Goal: Entertainment & Leisure: Consume media (video, audio)

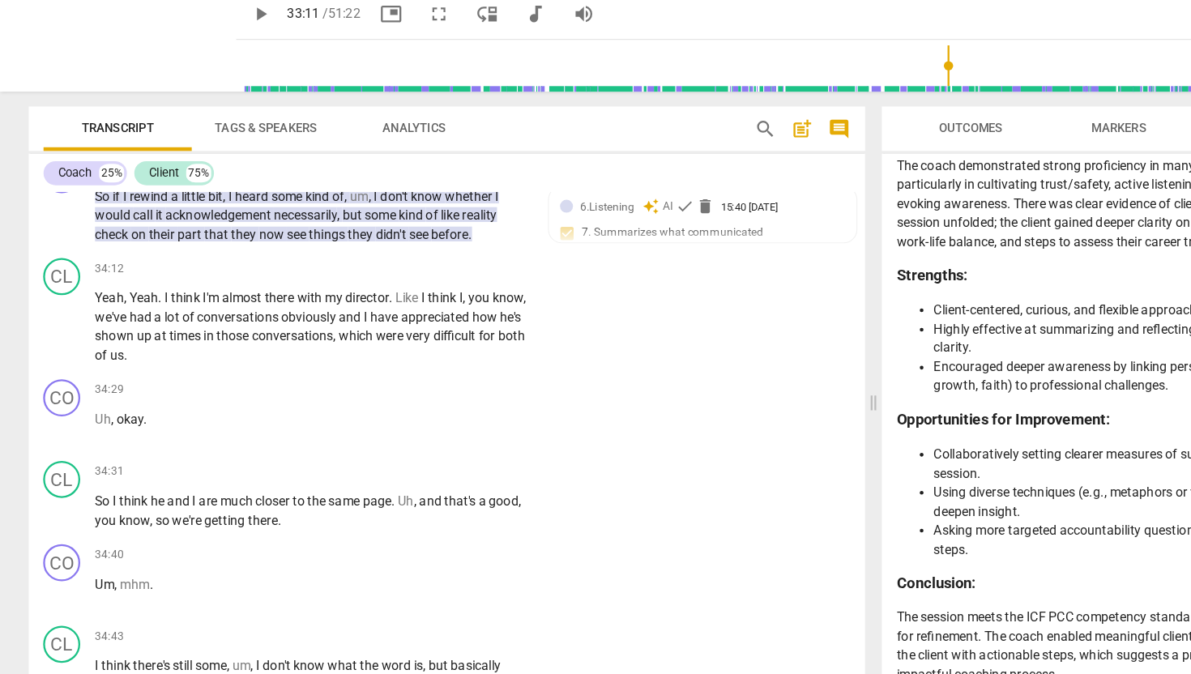
scroll to position [10899, 0]
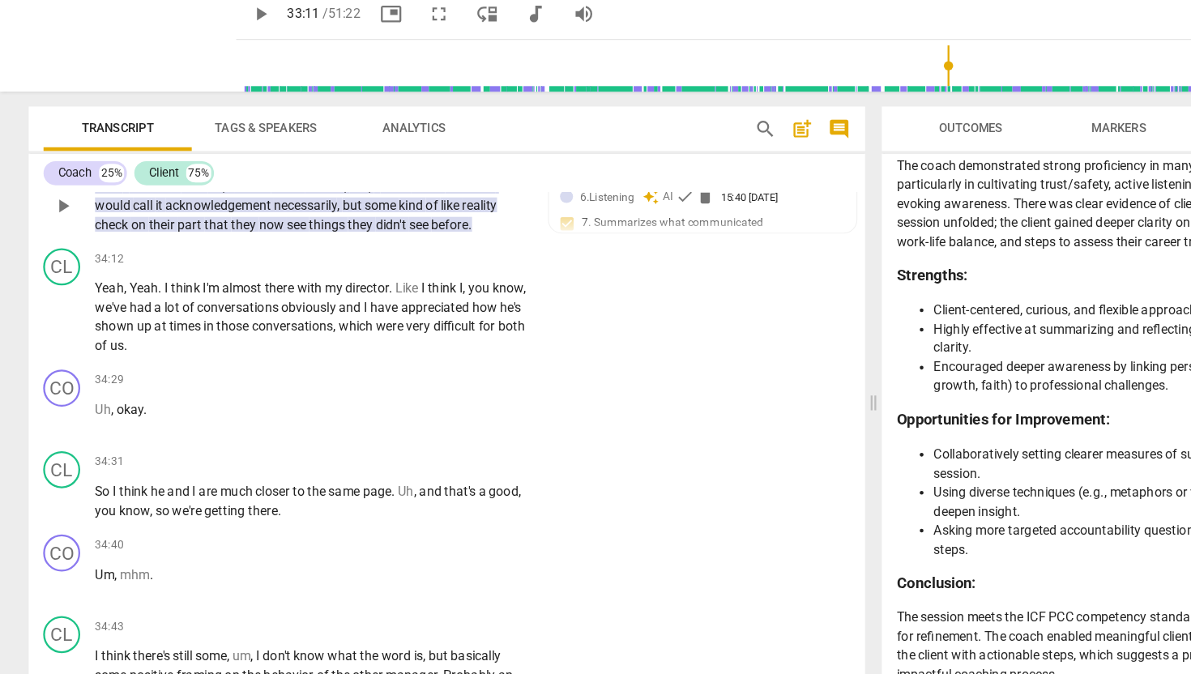
click at [323, 236] on span "some" at bounding box center [334, 229] width 30 height 13
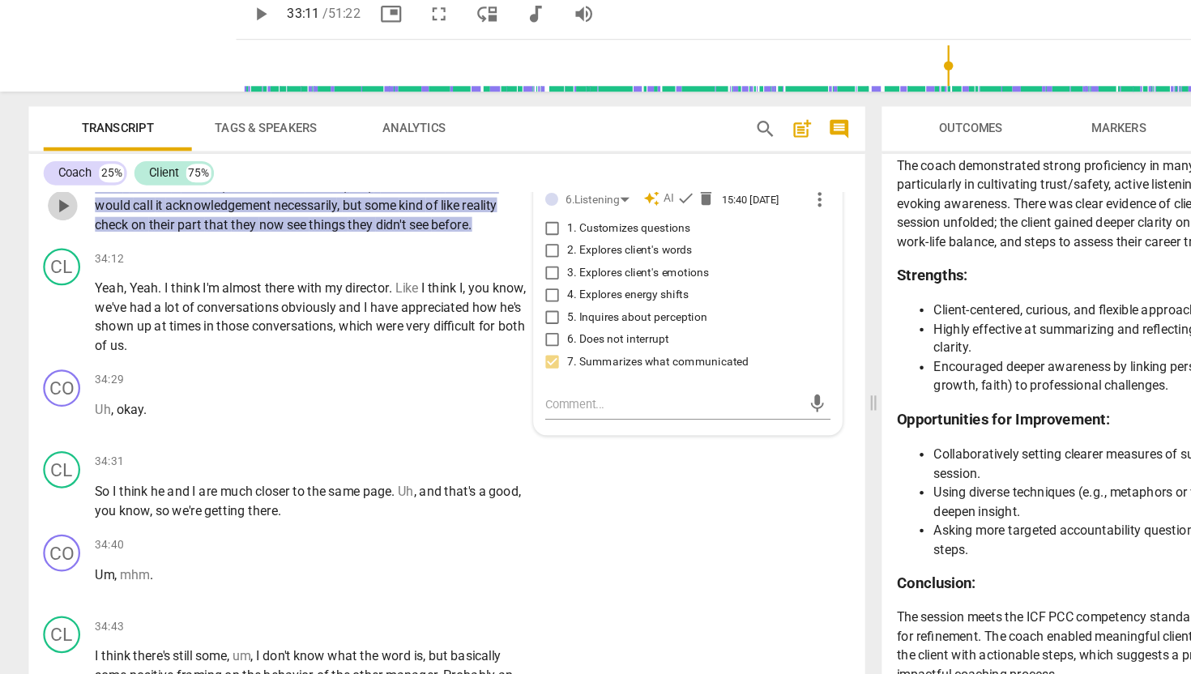
click at [54, 240] on span "play_arrow" at bounding box center [54, 229] width 19 height 19
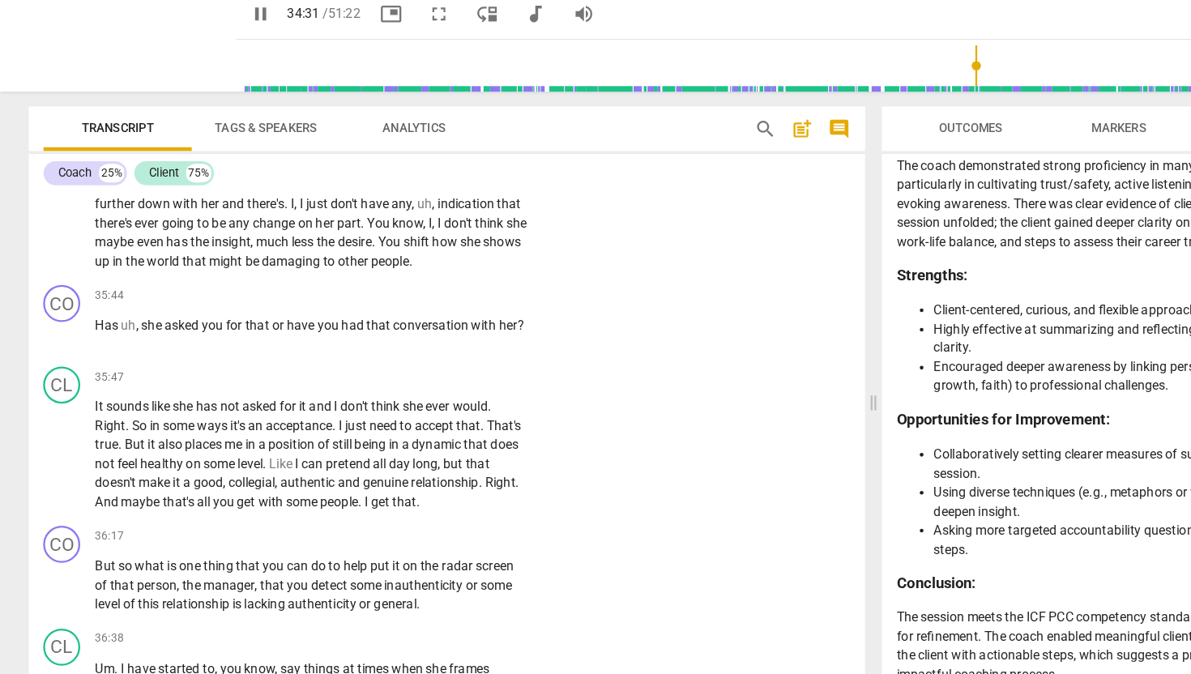
scroll to position [11393, 0]
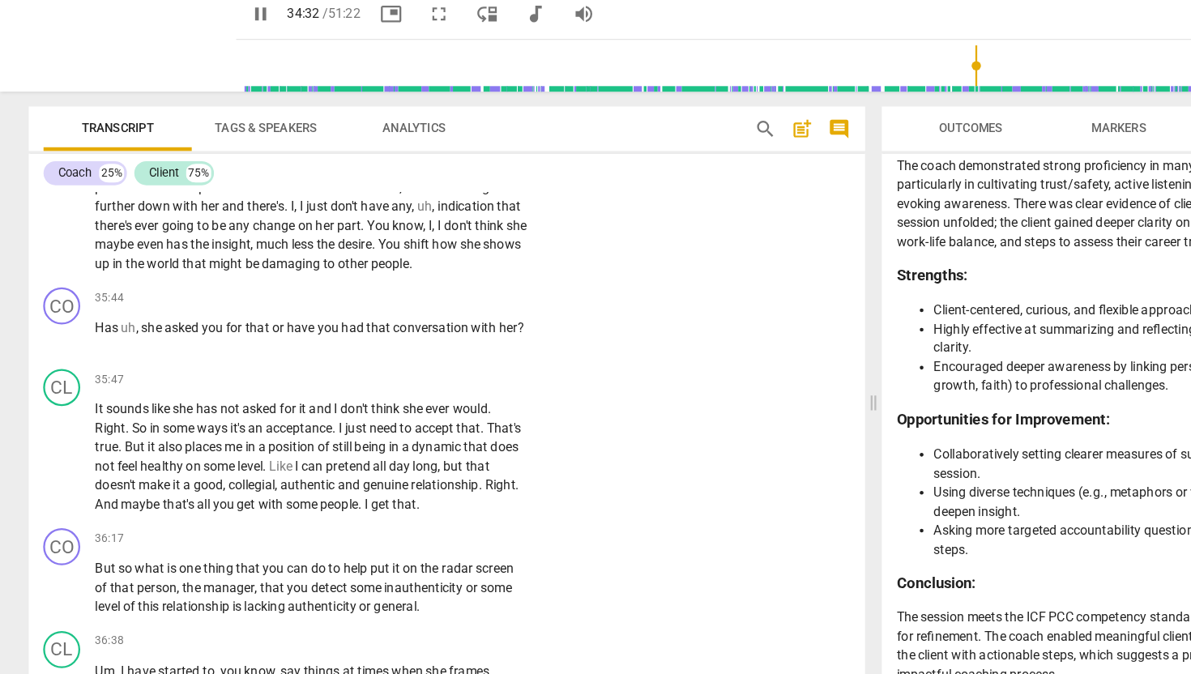
click at [53, 219] on button "pause" at bounding box center [55, 206] width 26 height 26
click at [53, 215] on span "play_arrow" at bounding box center [54, 205] width 19 height 19
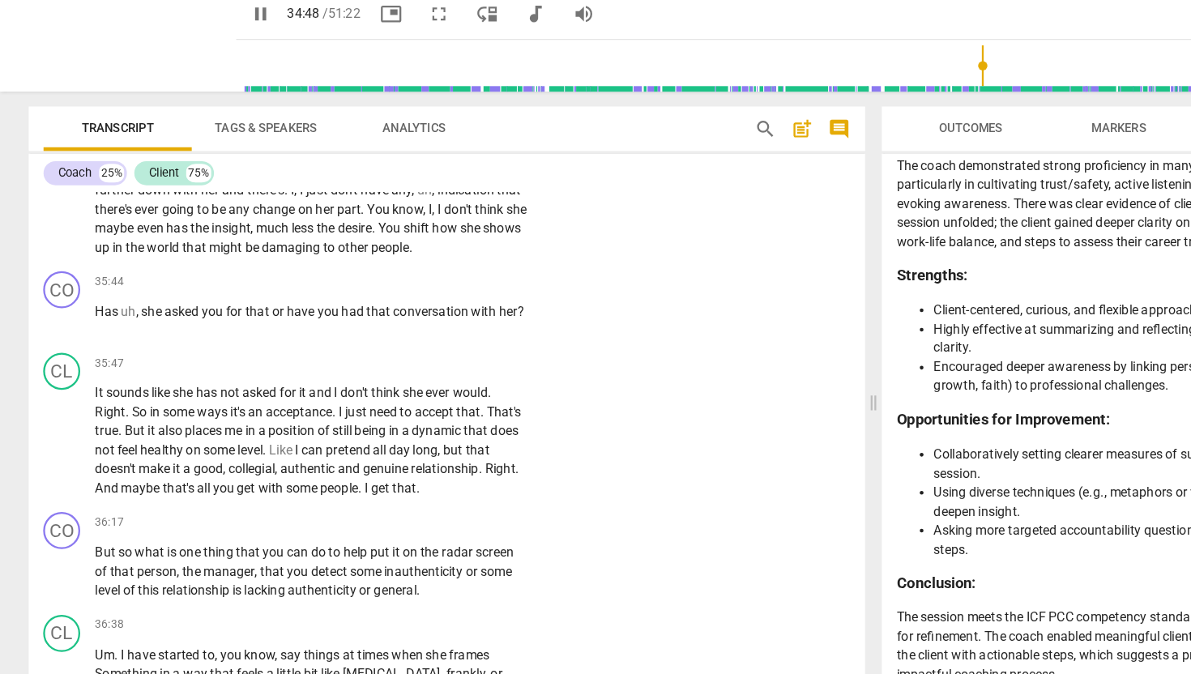
scroll to position [11407, 0]
click at [55, 201] on span "pause" at bounding box center [54, 190] width 19 height 19
click at [55, 201] on span "play_arrow" at bounding box center [54, 190] width 19 height 19
click at [106, 92] on span "play_arrow" at bounding box center [116, 85] width 42 height 42
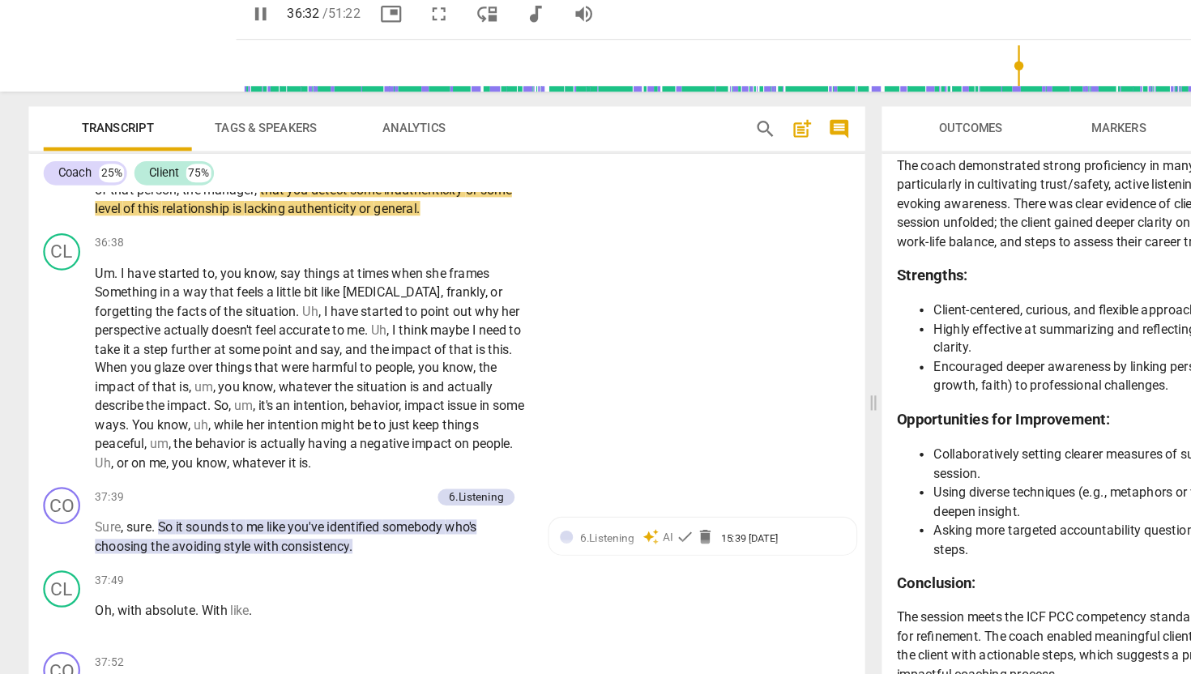
scroll to position [11742, 0]
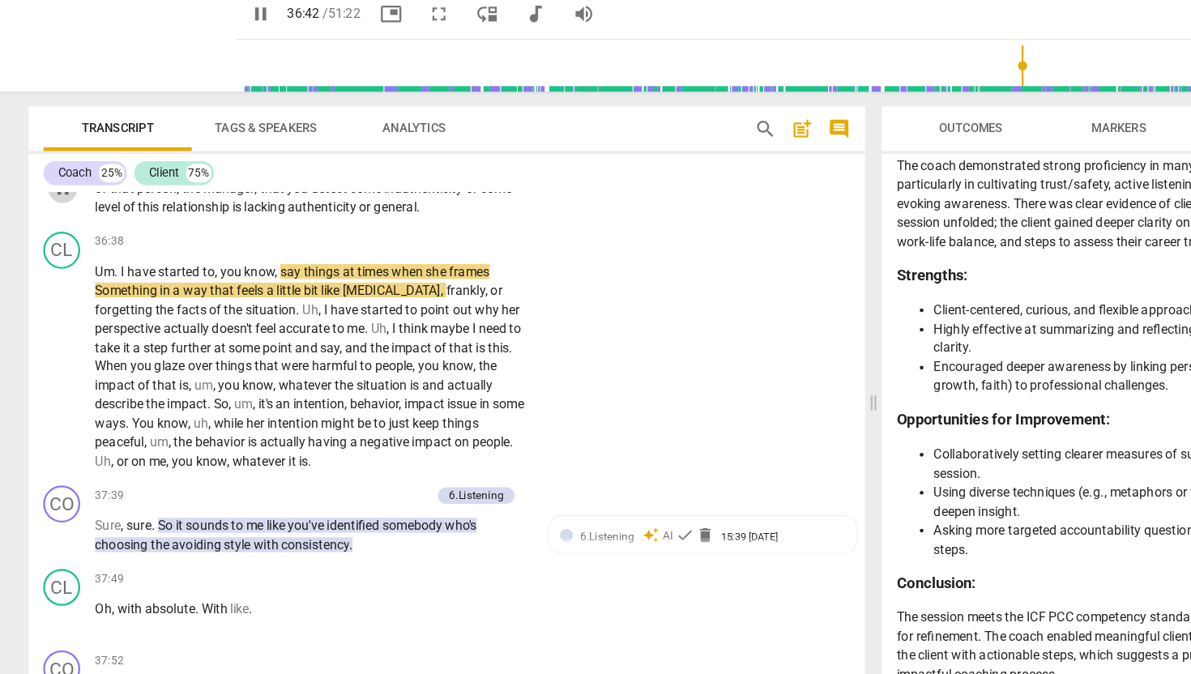
click at [61, 224] on span "pause" at bounding box center [54, 214] width 19 height 19
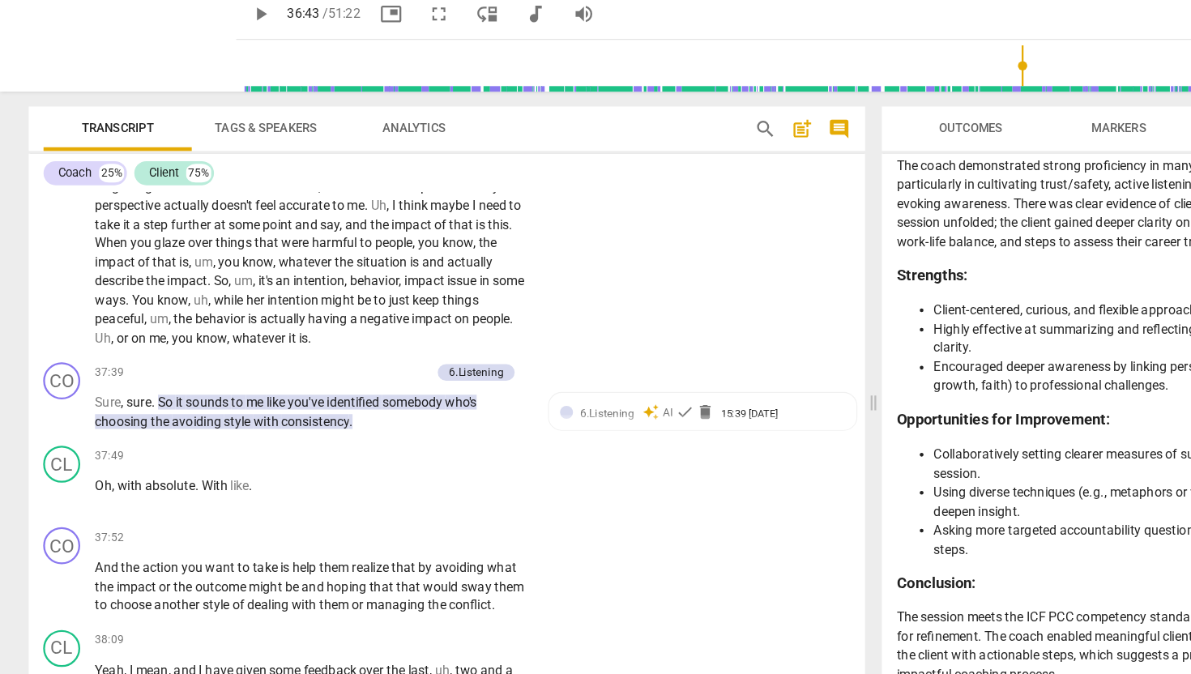
scroll to position [11873, 0]
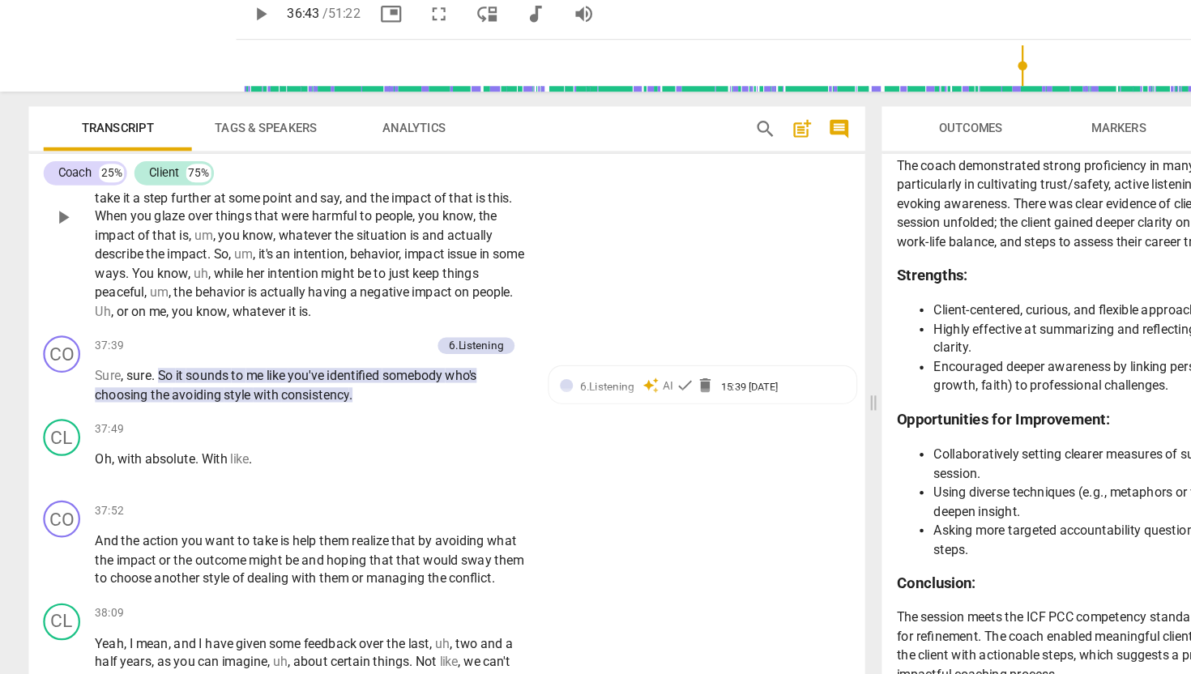
click at [56, 249] on span "play_arrow" at bounding box center [54, 239] width 19 height 19
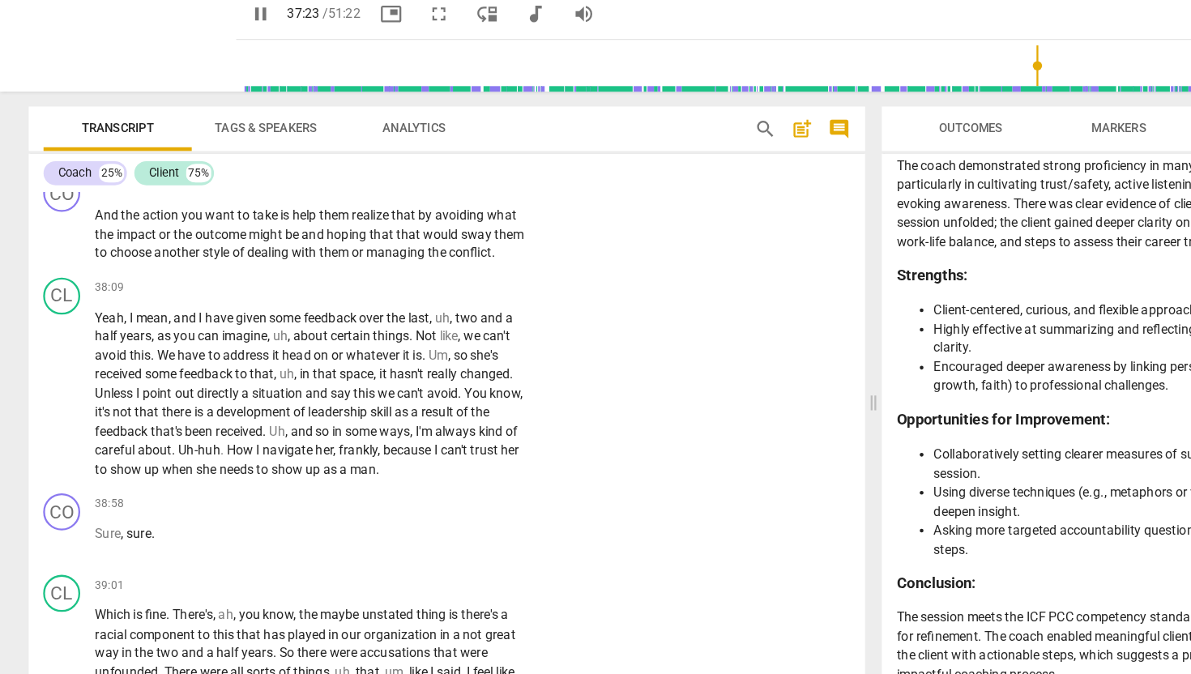
scroll to position [12174, 0]
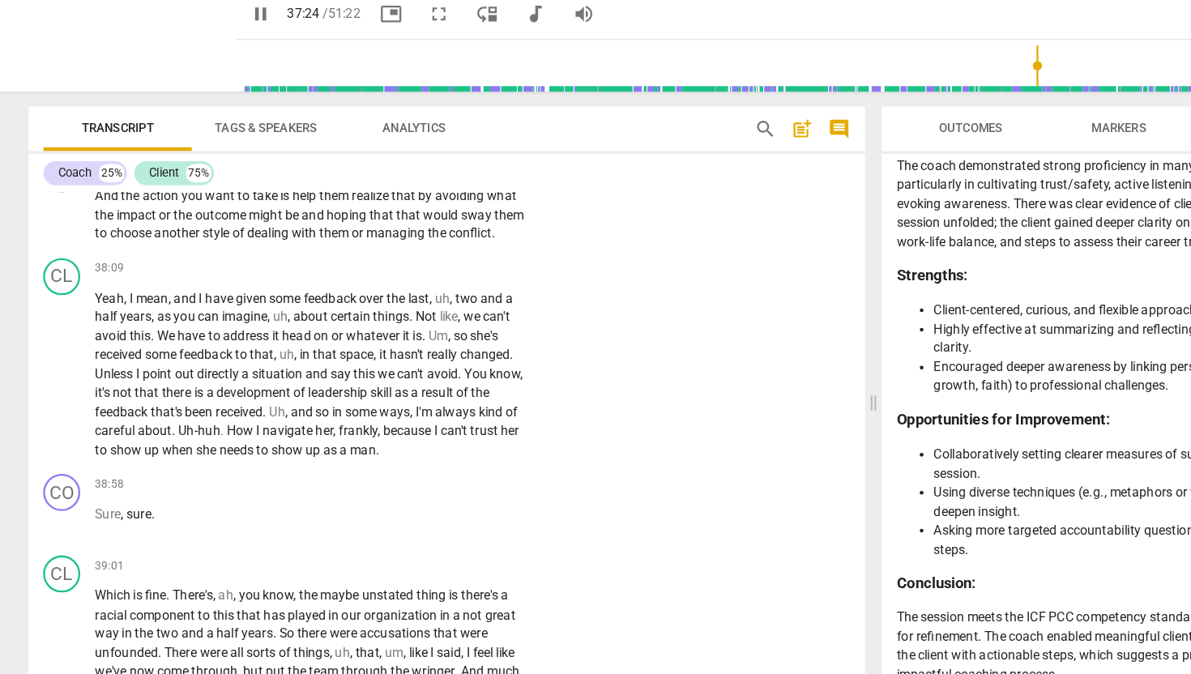
click at [56, 248] on span "pause" at bounding box center [54, 237] width 19 height 19
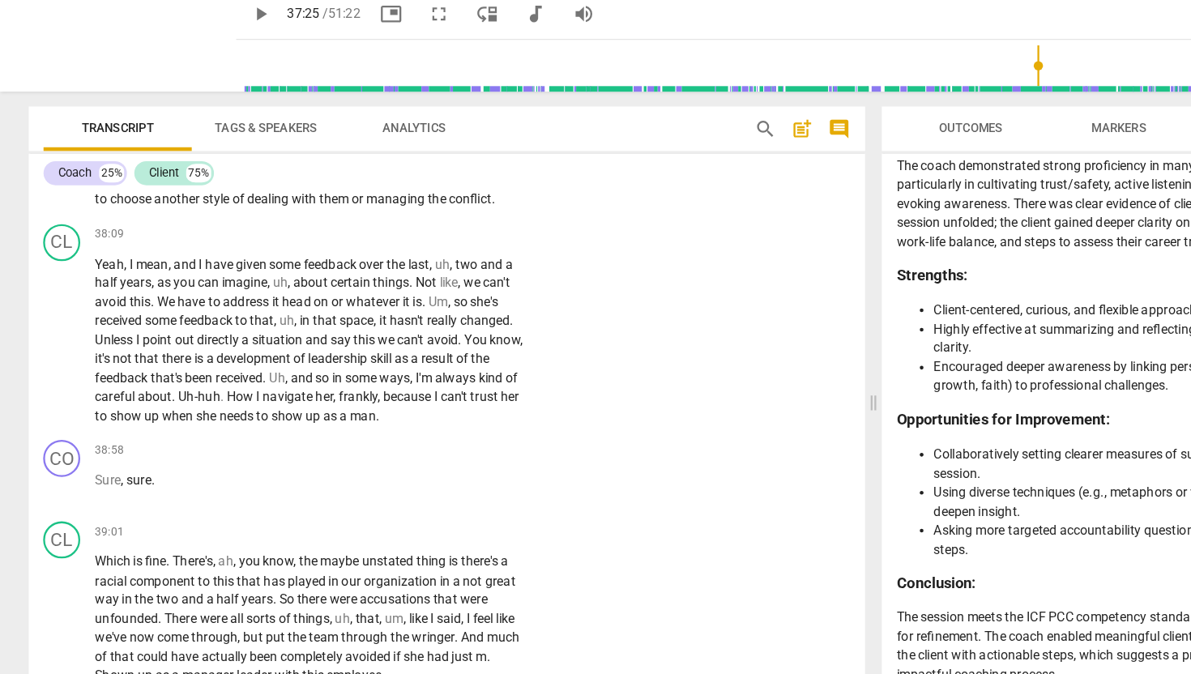
scroll to position [12217, 0]
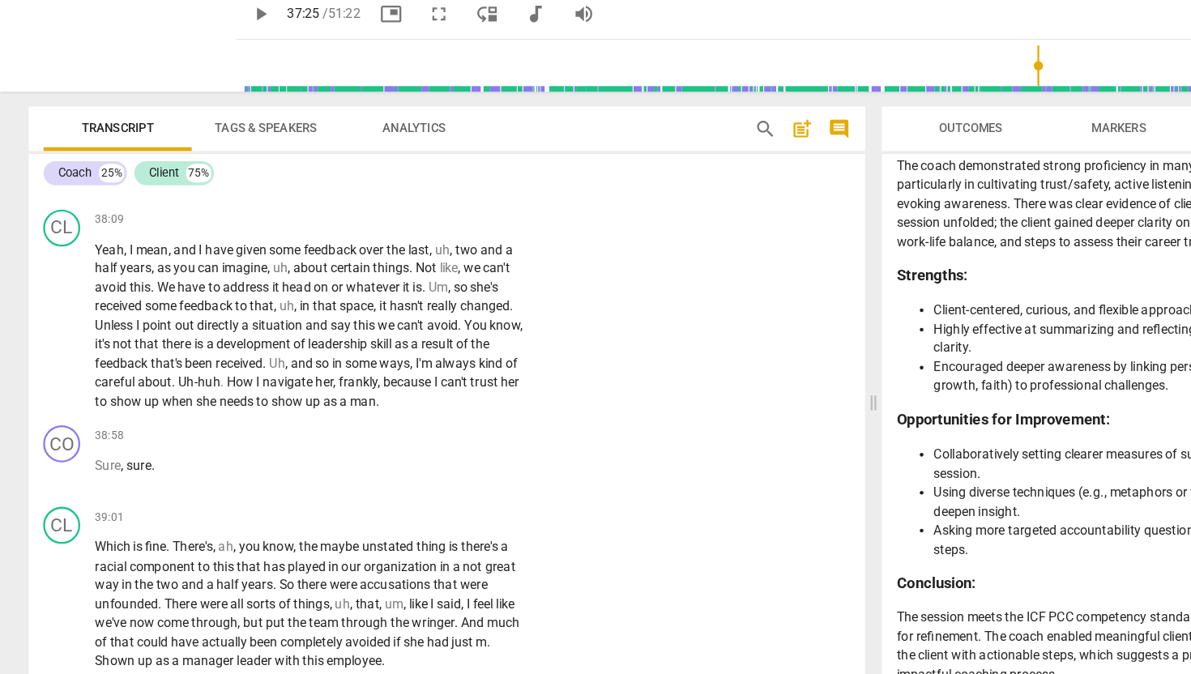
click at [60, 205] on span "play_arrow" at bounding box center [54, 194] width 19 height 19
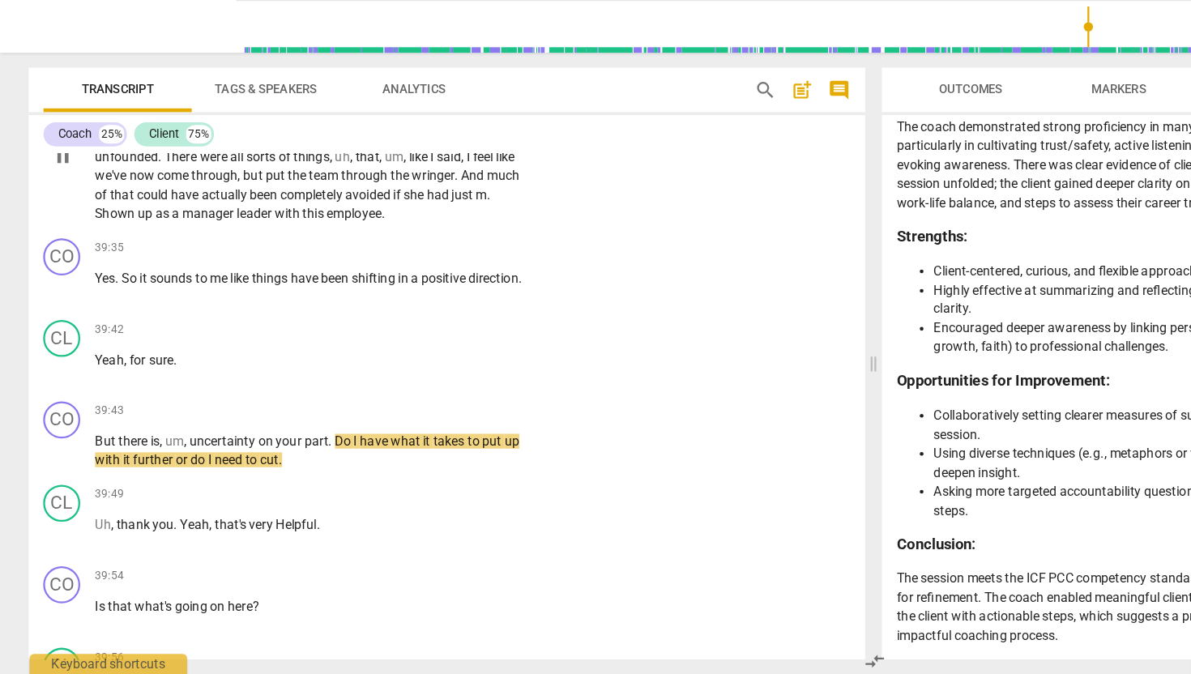
scroll to position [13042, 0]
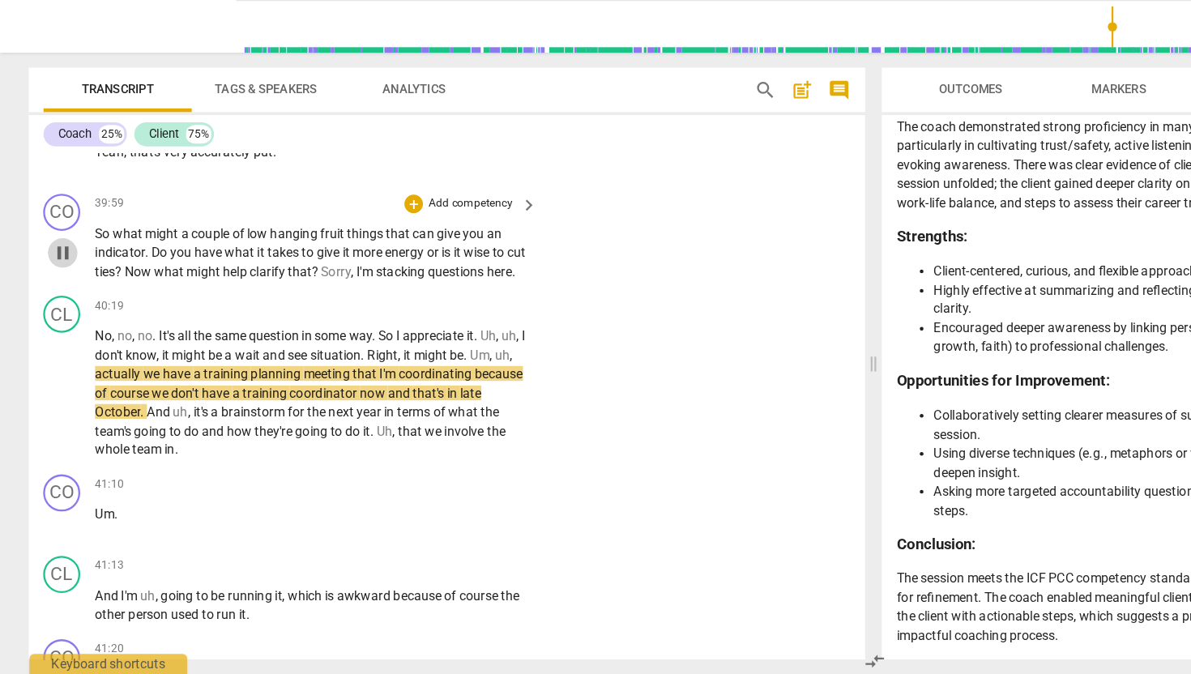
click at [45, 315] on span "pause" at bounding box center [54, 305] width 19 height 19
click at [45, 315] on span "play_arrow" at bounding box center [54, 305] width 19 height 19
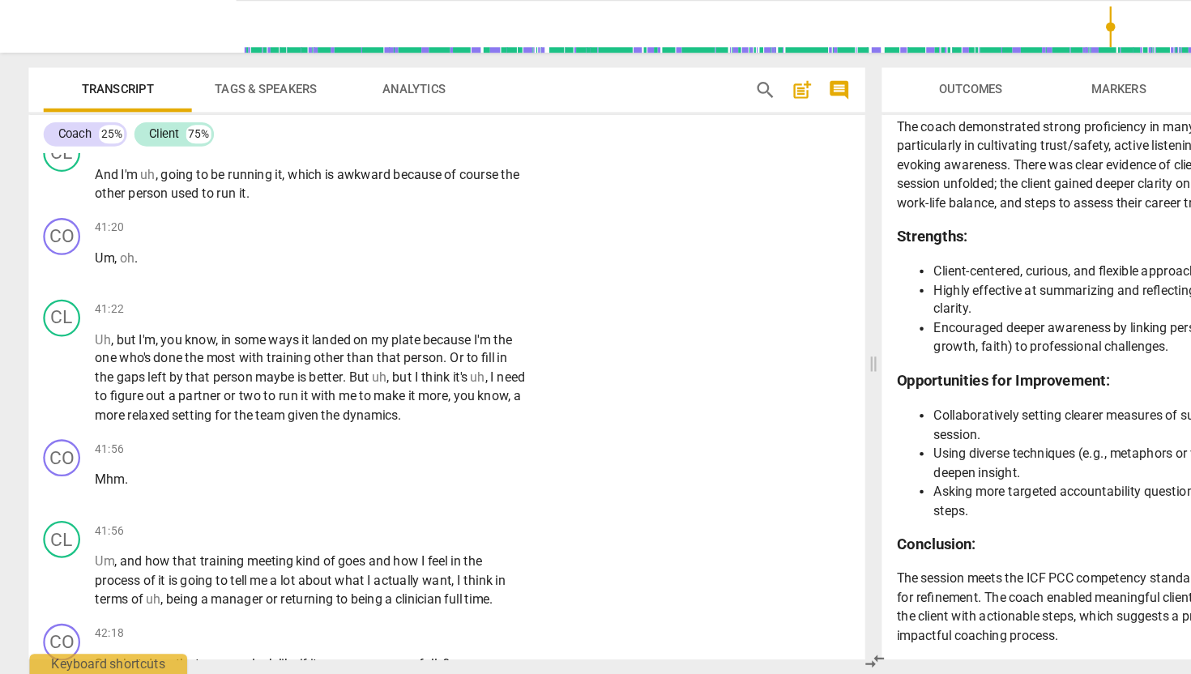
scroll to position [13415, 0]
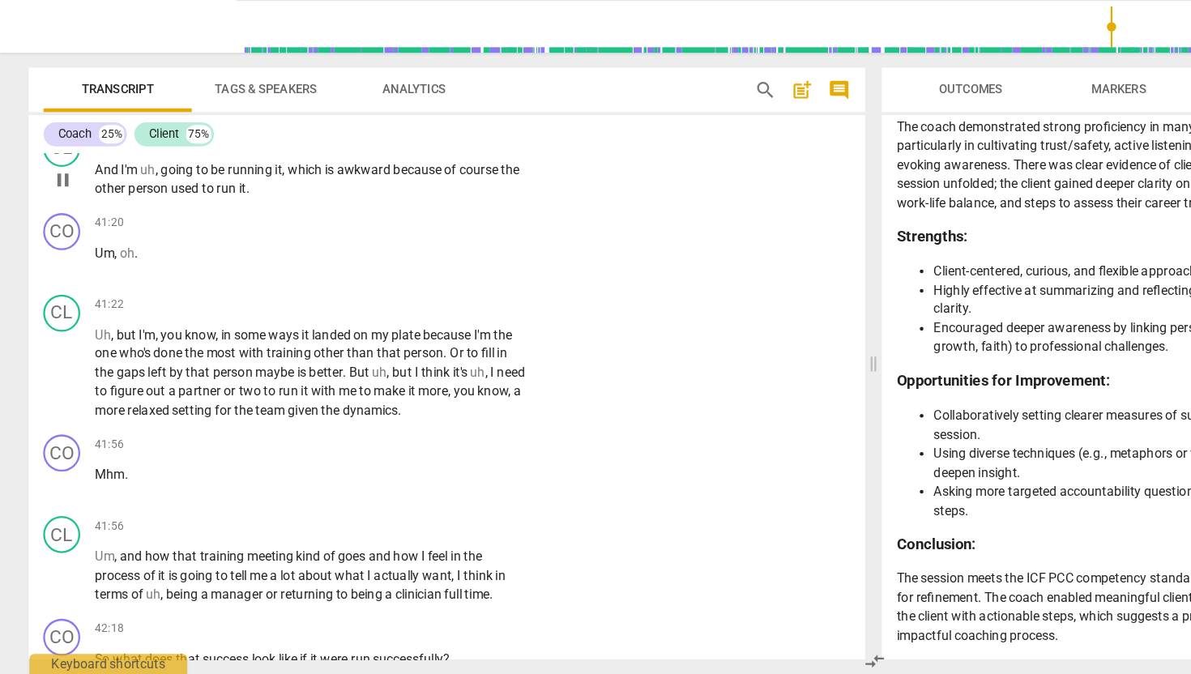
click at [54, 251] on span "pause" at bounding box center [54, 241] width 19 height 19
click at [54, 251] on span "play_arrow" at bounding box center [54, 241] width 19 height 19
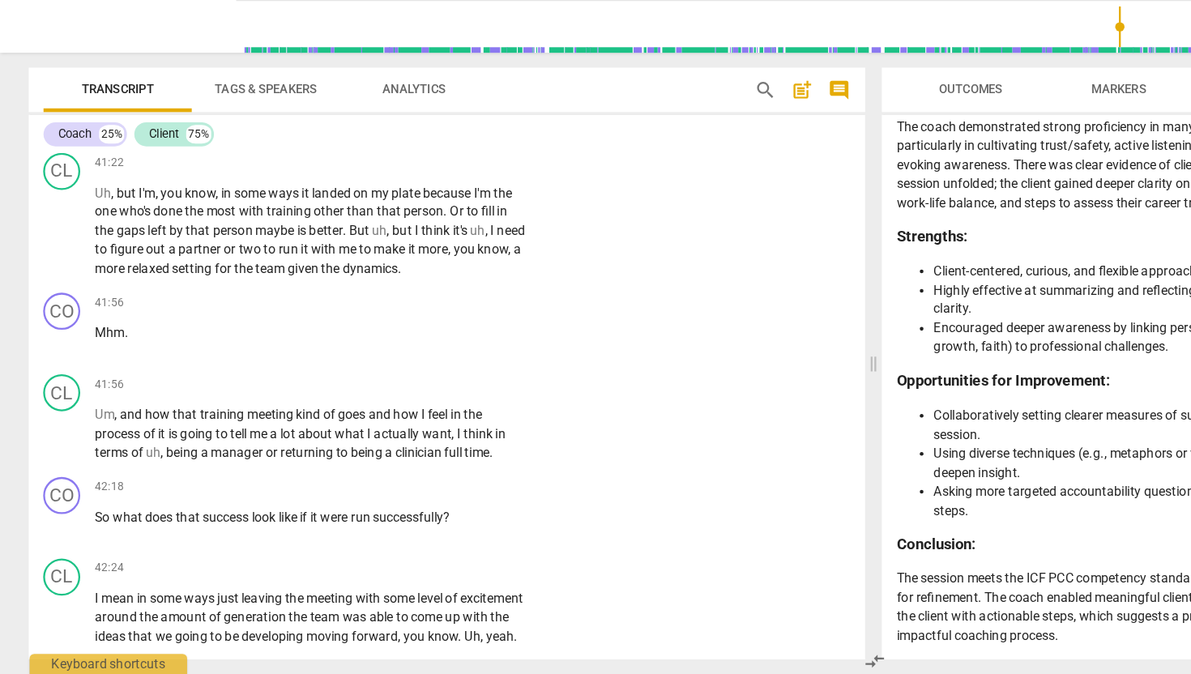
scroll to position [13539, 0]
click at [55, 295] on span "pause" at bounding box center [54, 284] width 19 height 19
click at [55, 295] on span "play_arrow" at bounding box center [54, 284] width 19 height 19
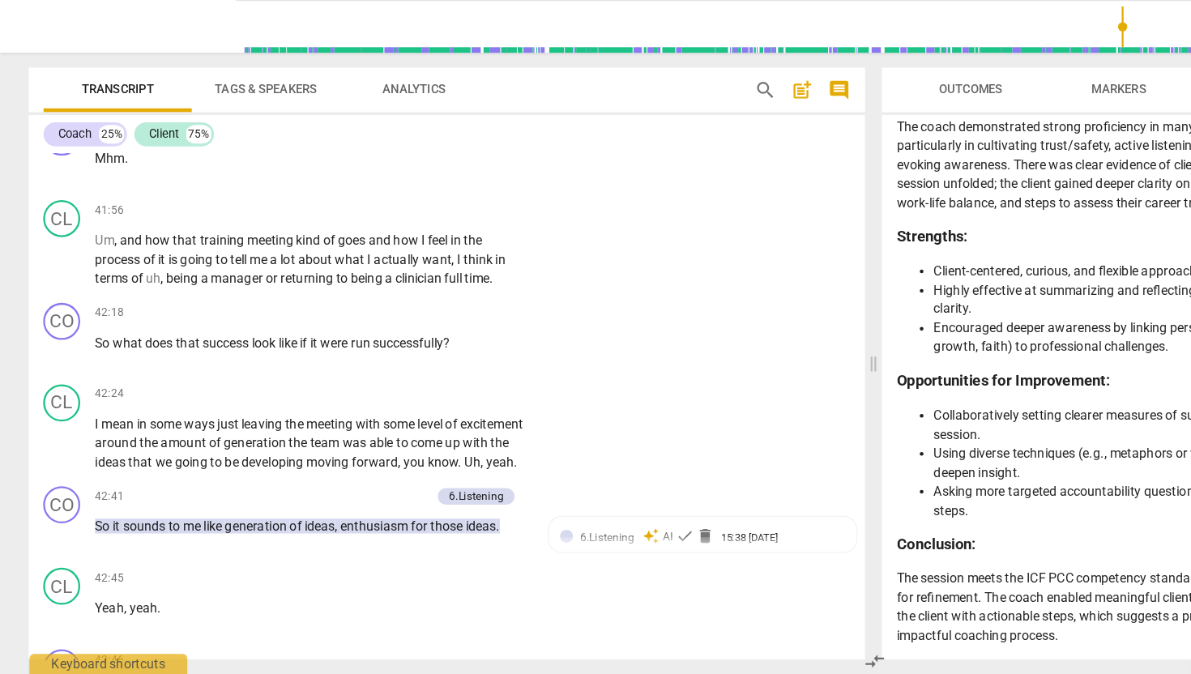
scroll to position [13693, 0]
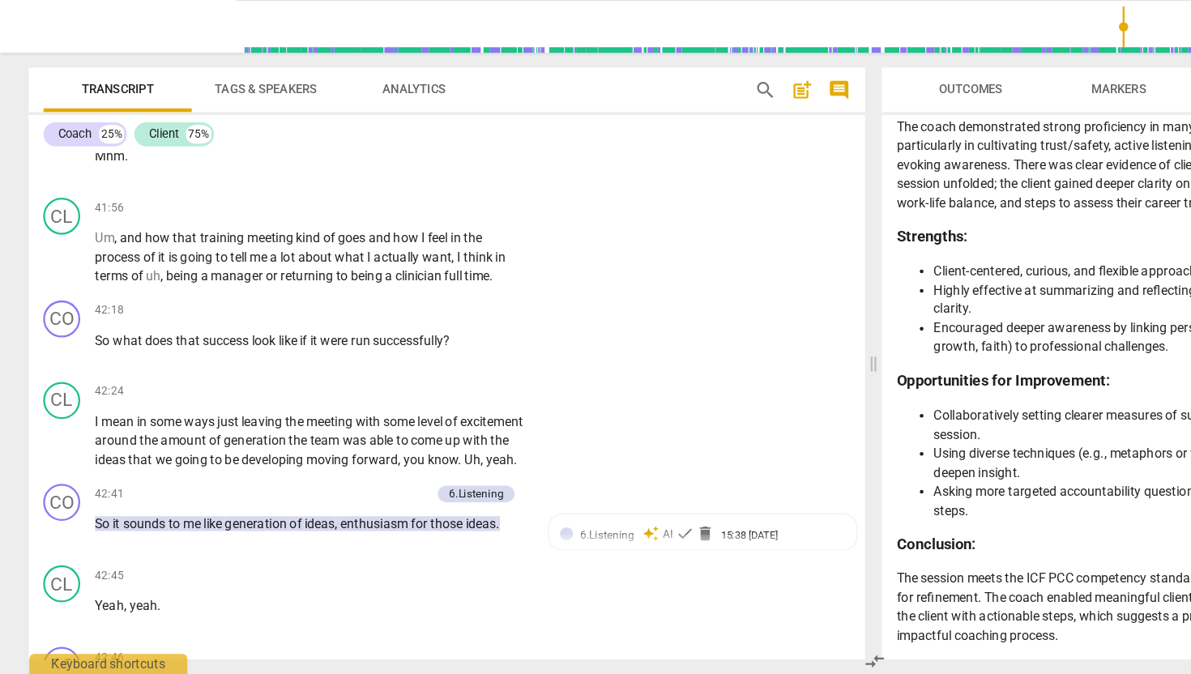
click at [62, 141] on span "pause" at bounding box center [54, 130] width 19 height 19
click at [62, 141] on span "play_arrow" at bounding box center [54, 130] width 19 height 19
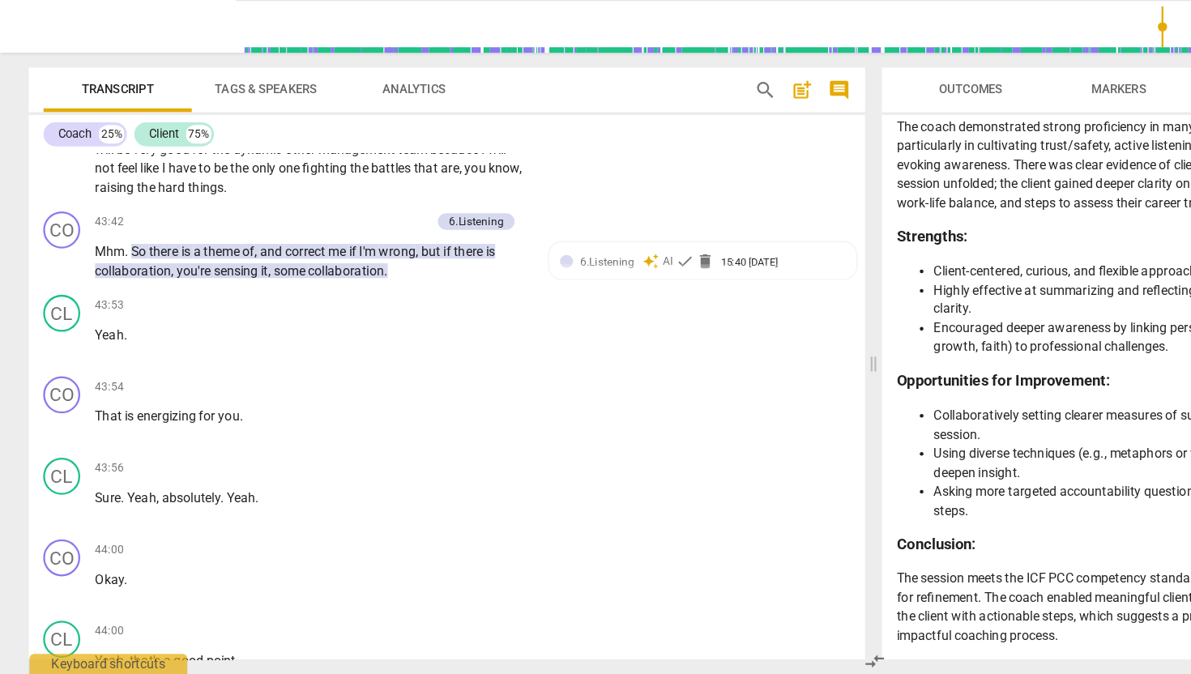
scroll to position [14633, 0]
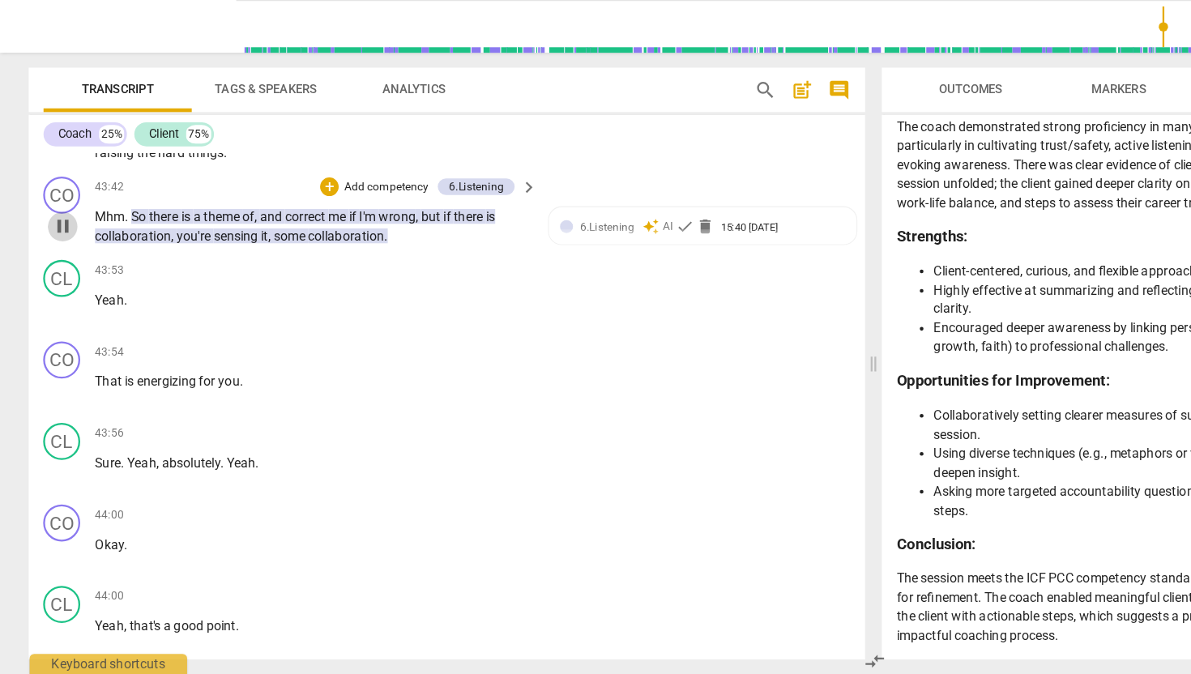
click at [49, 292] on span "pause" at bounding box center [54, 282] width 19 height 19
click at [49, 292] on span "play_arrow" at bounding box center [54, 282] width 19 height 19
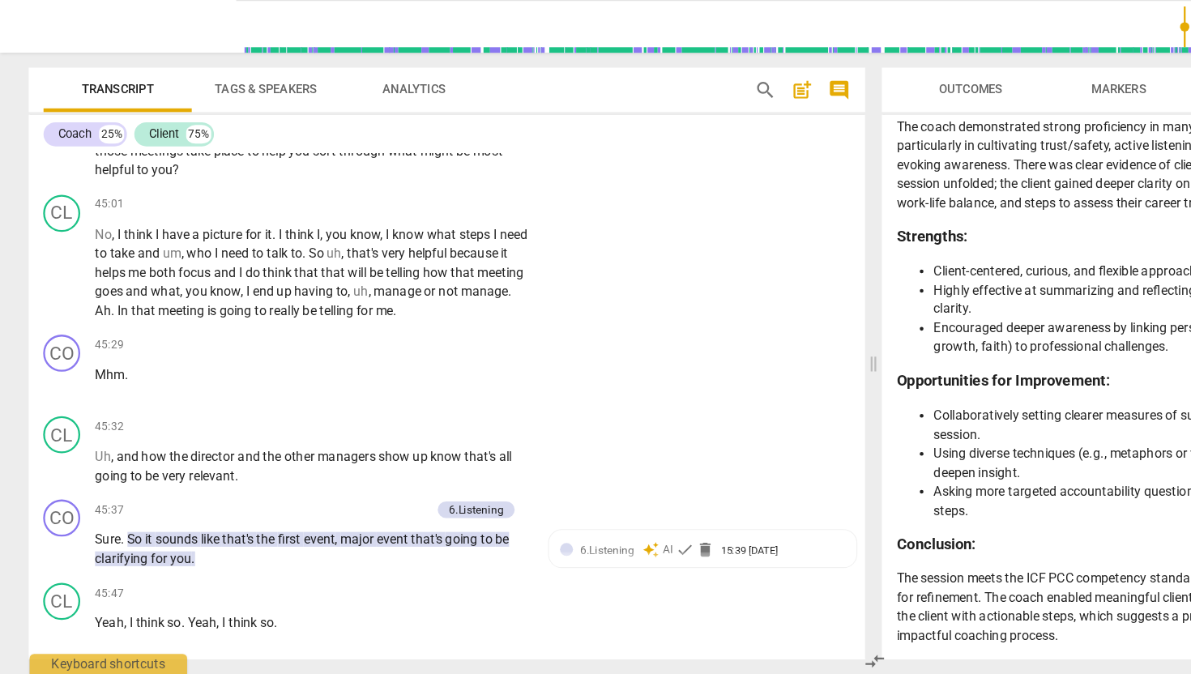
scroll to position [15646, 0]
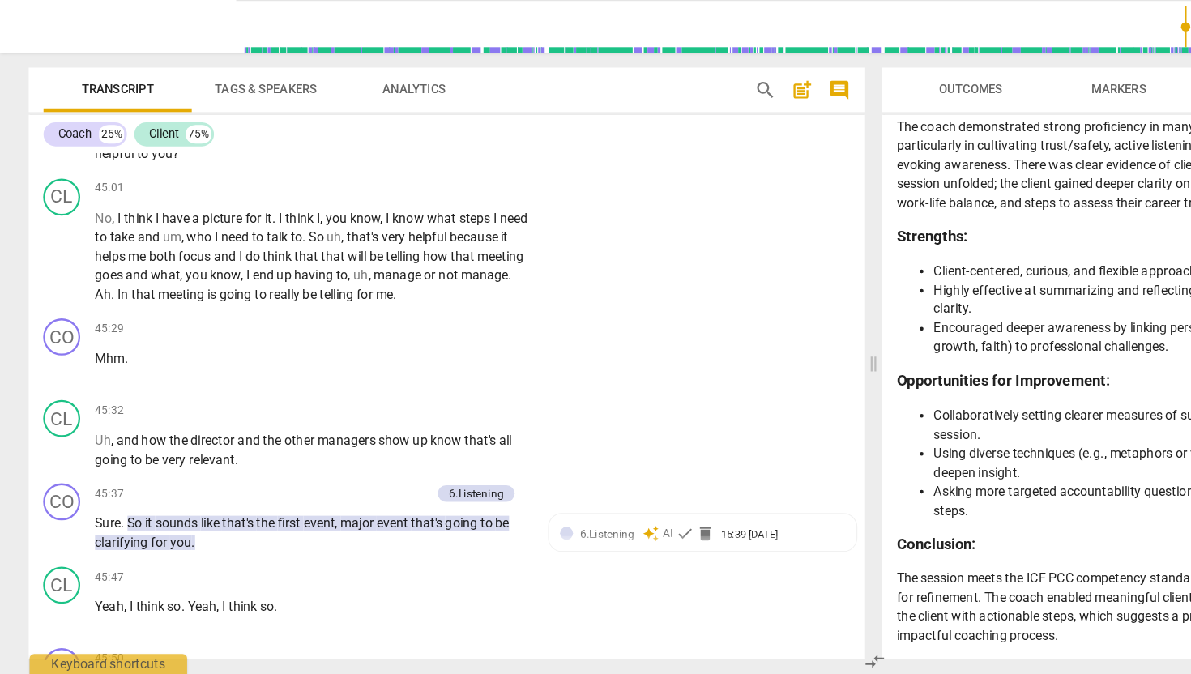
click at [58, 188] on span "pause" at bounding box center [54, 177] width 19 height 19
click at [58, 188] on span "play_arrow" at bounding box center [54, 177] width 19 height 19
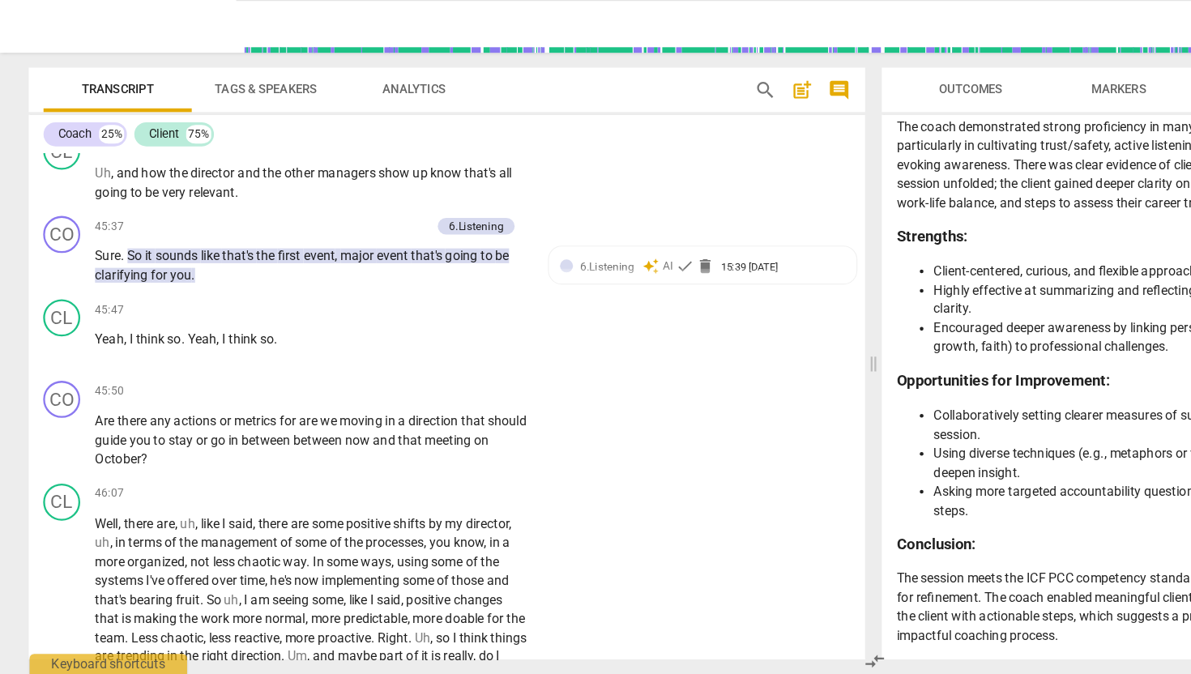
scroll to position [15920, 0]
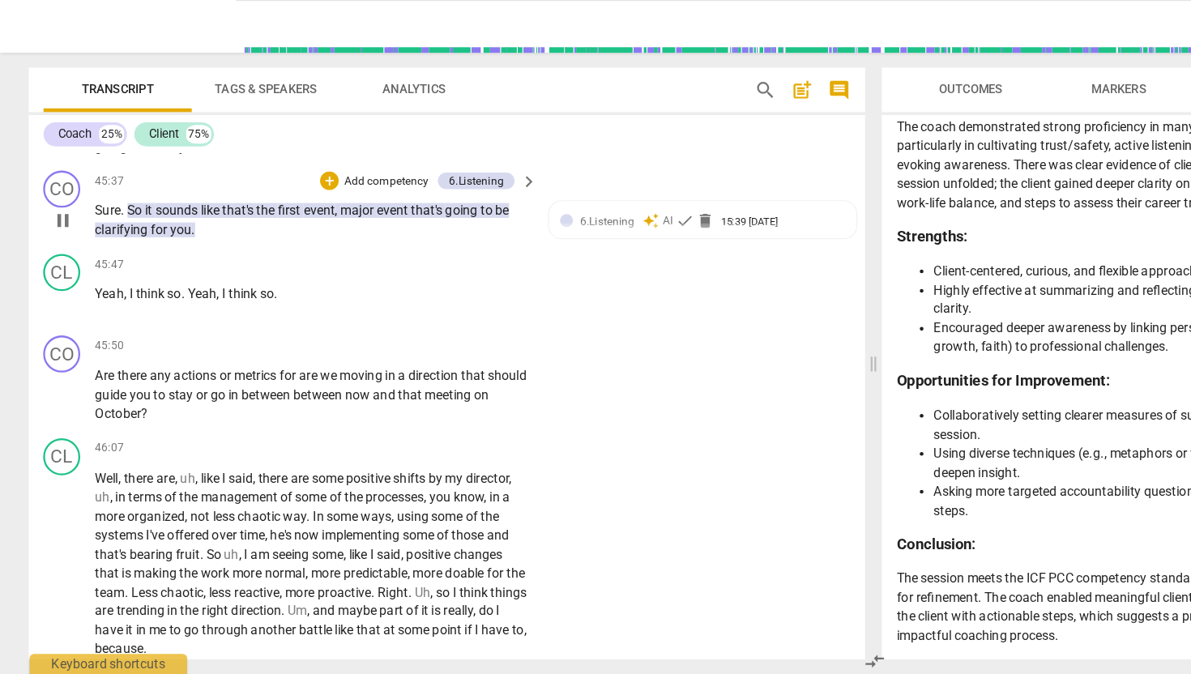
click at [55, 287] on span "pause" at bounding box center [54, 276] width 19 height 19
click at [55, 287] on span "play_arrow" at bounding box center [54, 276] width 19 height 19
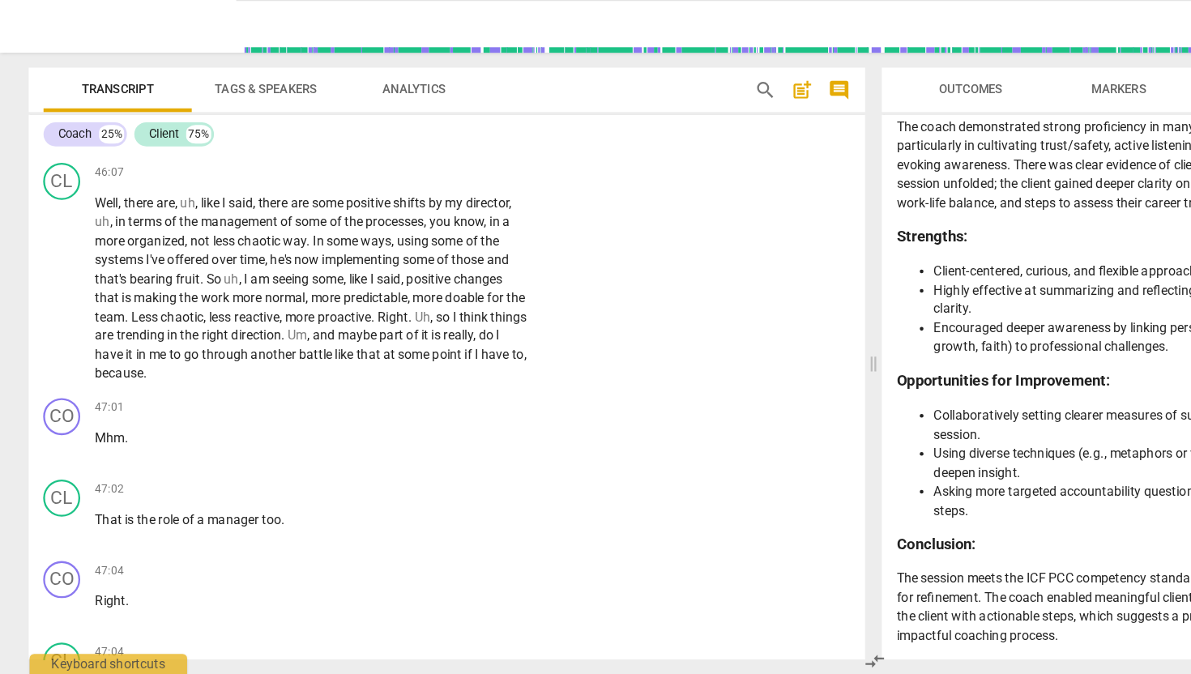
scroll to position [16162, 0]
click at [52, 197] on span "pause" at bounding box center [54, 186] width 19 height 19
click at [52, 197] on span "play_arrow" at bounding box center [54, 186] width 19 height 19
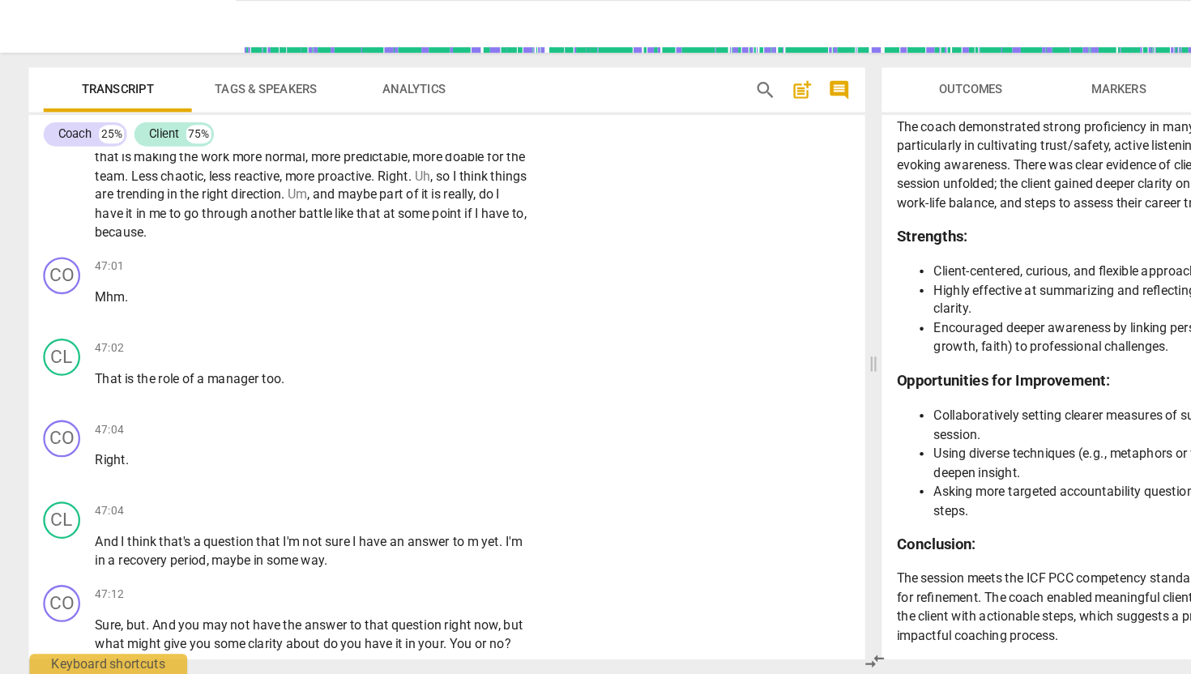
scroll to position [16291, 0]
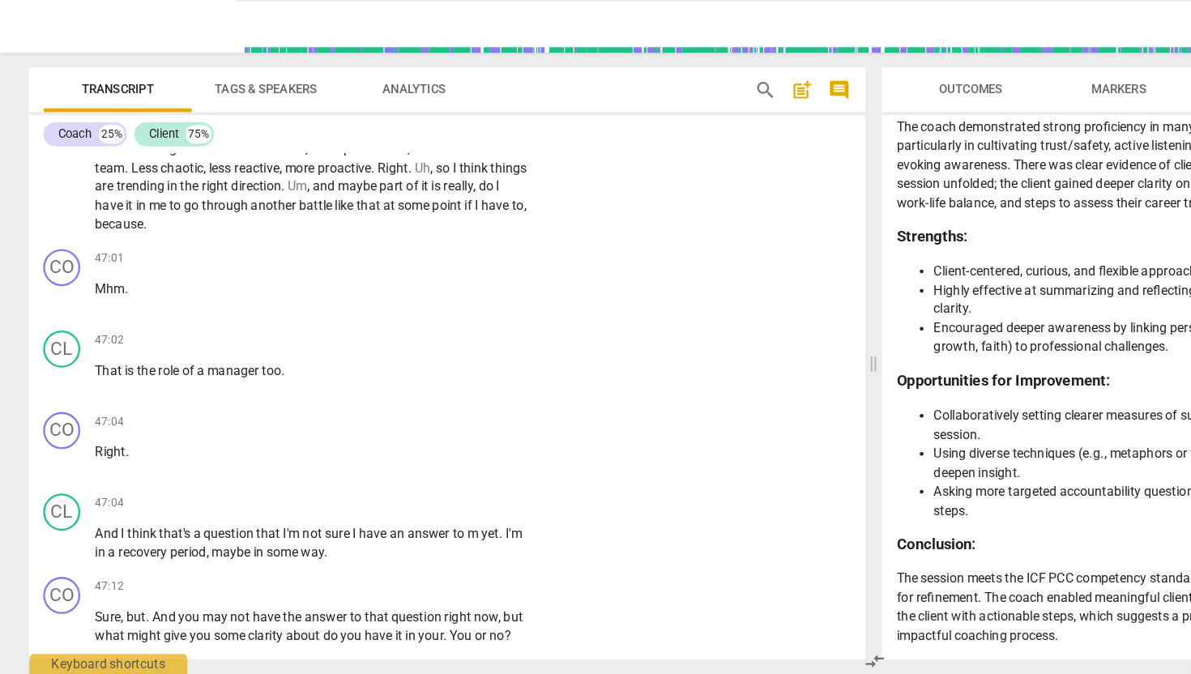
click at [53, 216] on span "pause" at bounding box center [54, 206] width 19 height 19
click at [53, 216] on span "play_arrow" at bounding box center [54, 206] width 19 height 19
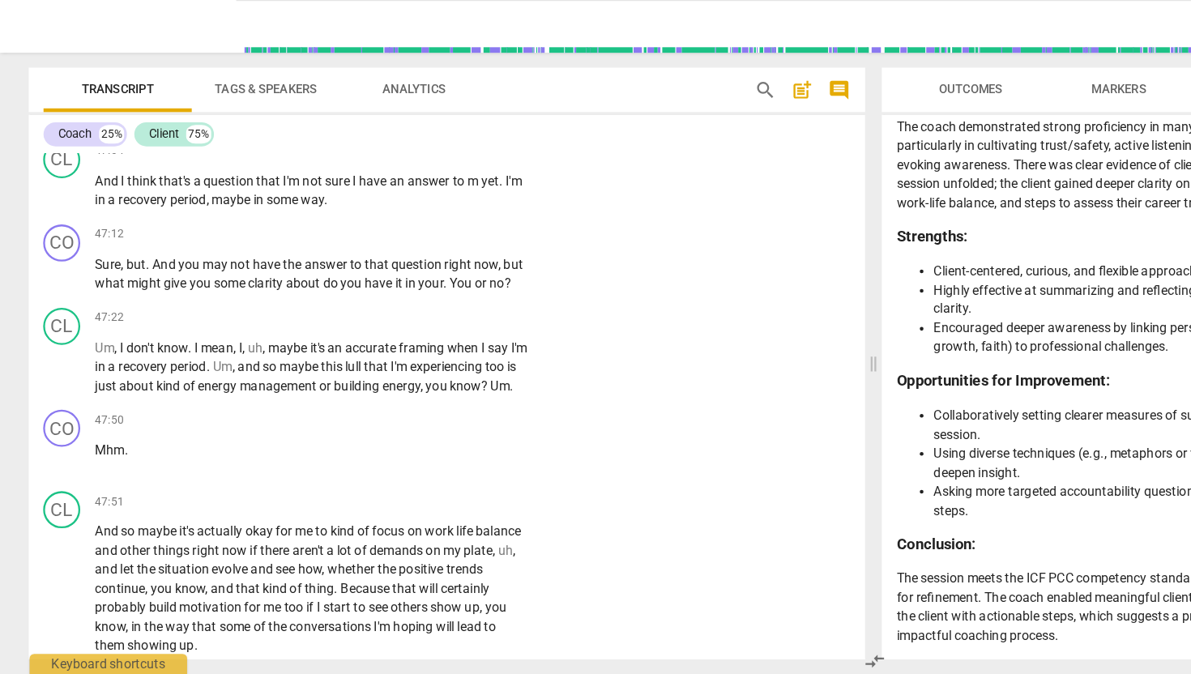
scroll to position [16607, 0]
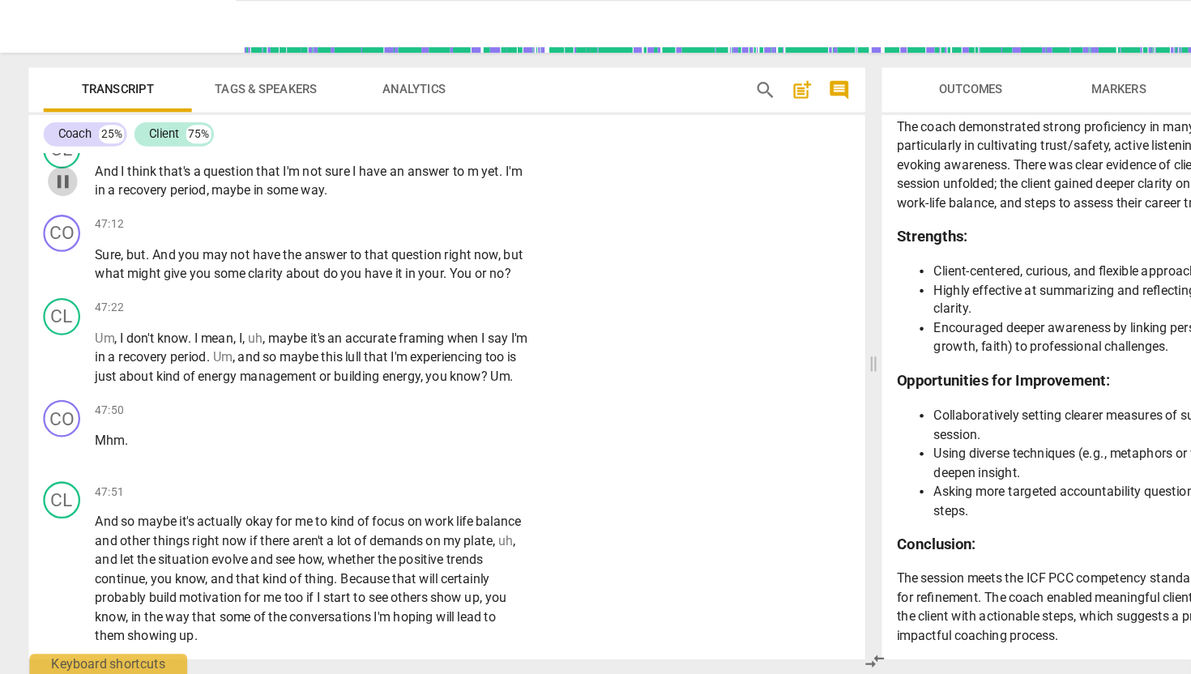
click at [50, 253] on span "pause" at bounding box center [54, 242] width 19 height 19
click at [50, 253] on span "play_arrow" at bounding box center [54, 242] width 19 height 19
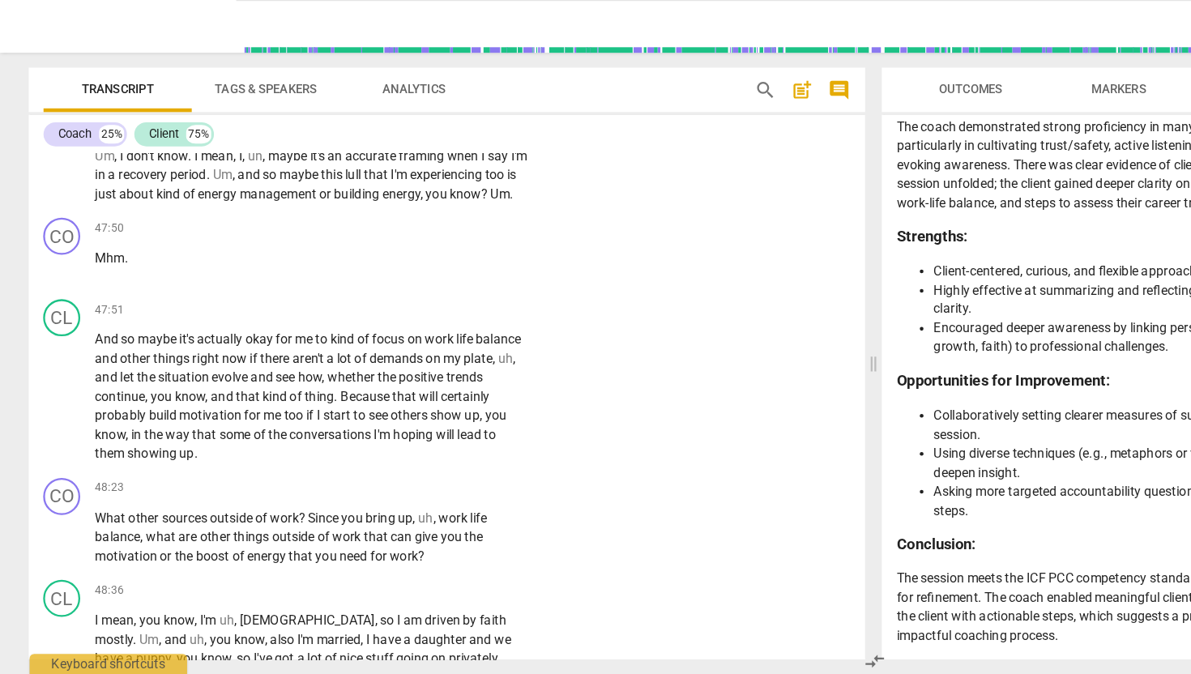
scroll to position [16768, 0]
click at [50, 246] on span "pause" at bounding box center [54, 236] width 19 height 19
click at [50, 246] on span "play_arrow" at bounding box center [54, 236] width 19 height 19
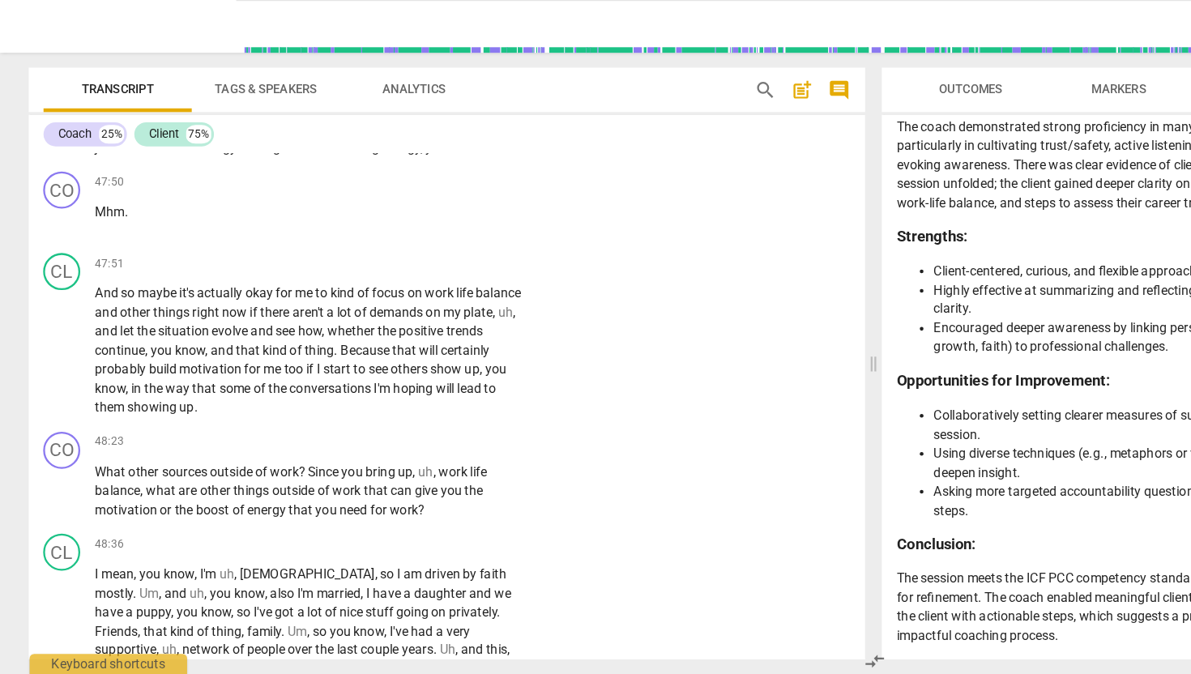
scroll to position [16809, 0]
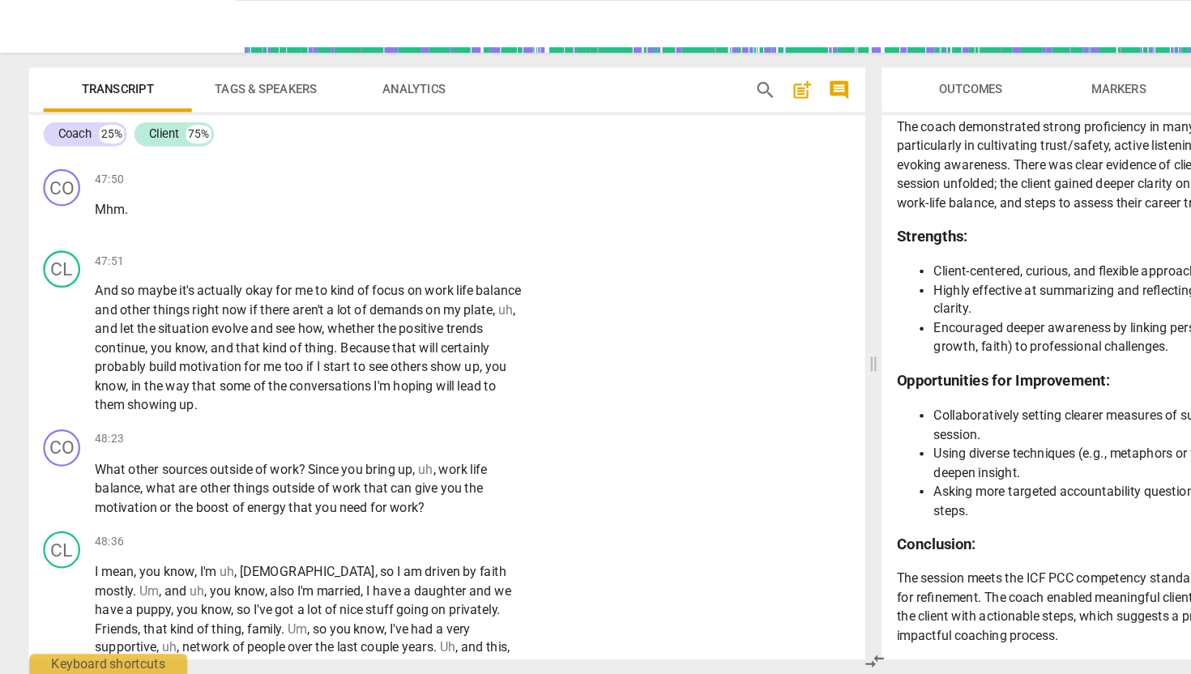
click at [61, 124] on span "pause" at bounding box center [54, 113] width 19 height 19
click at [61, 124] on span "play_arrow" at bounding box center [54, 113] width 19 height 19
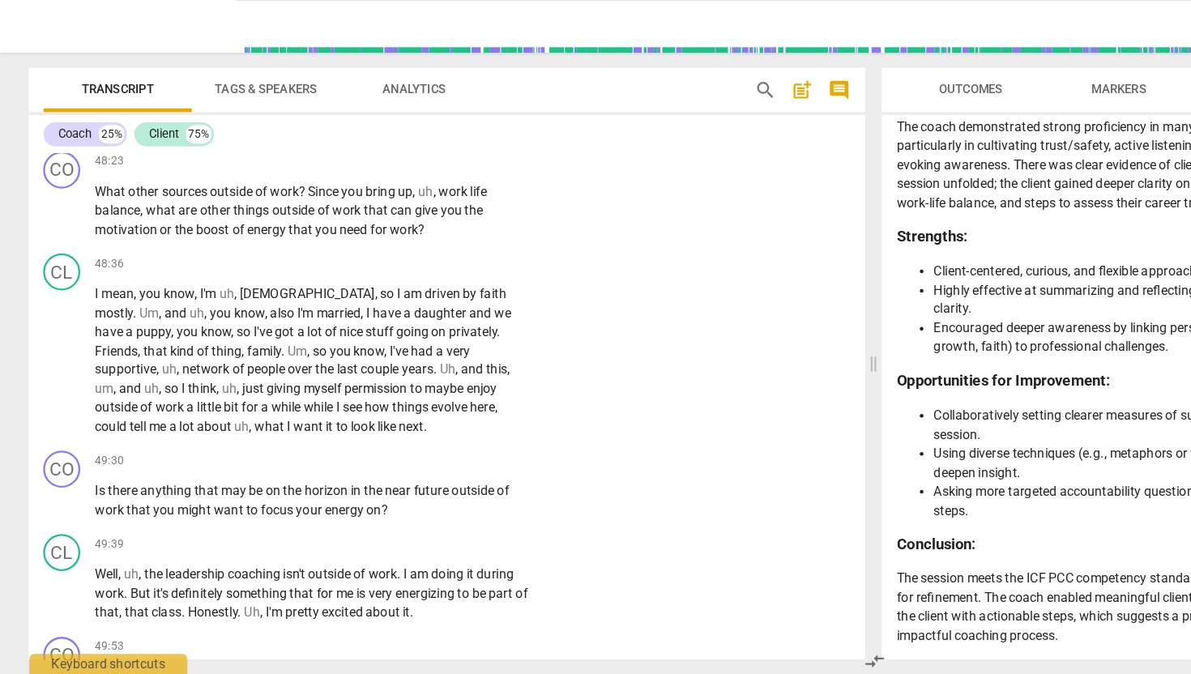
scroll to position [17056, 0]
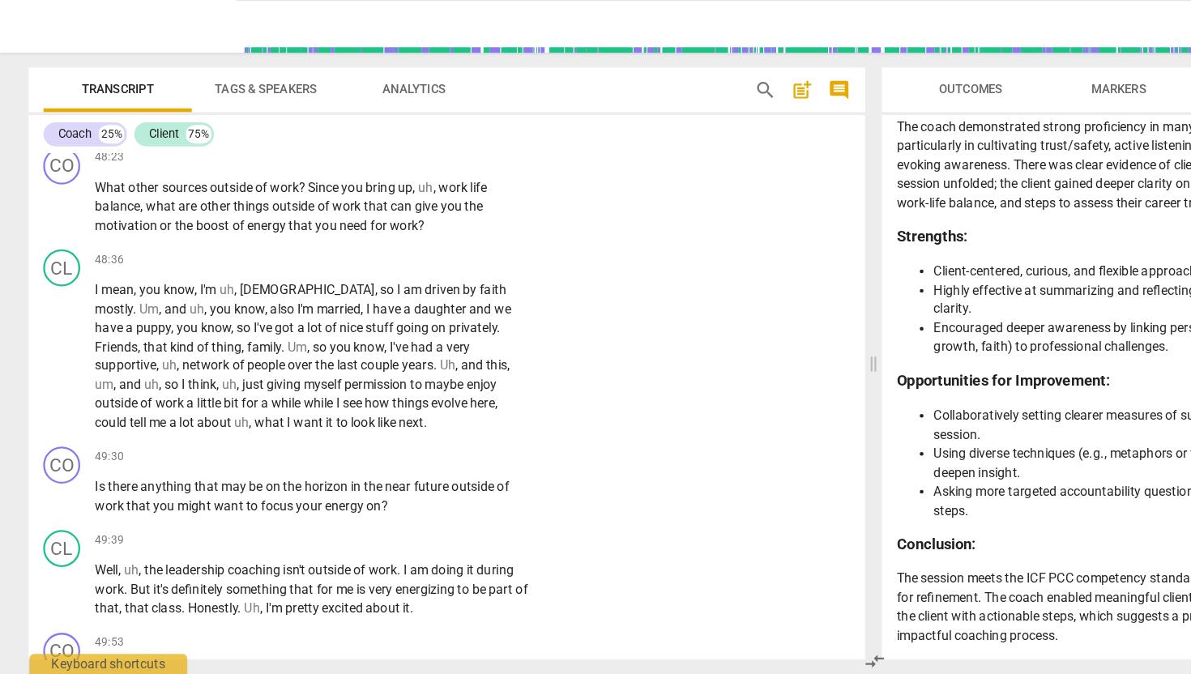
click at [58, 151] on span "pause" at bounding box center [54, 141] width 19 height 19
click at [58, 151] on span "play_arrow" at bounding box center [54, 141] width 19 height 19
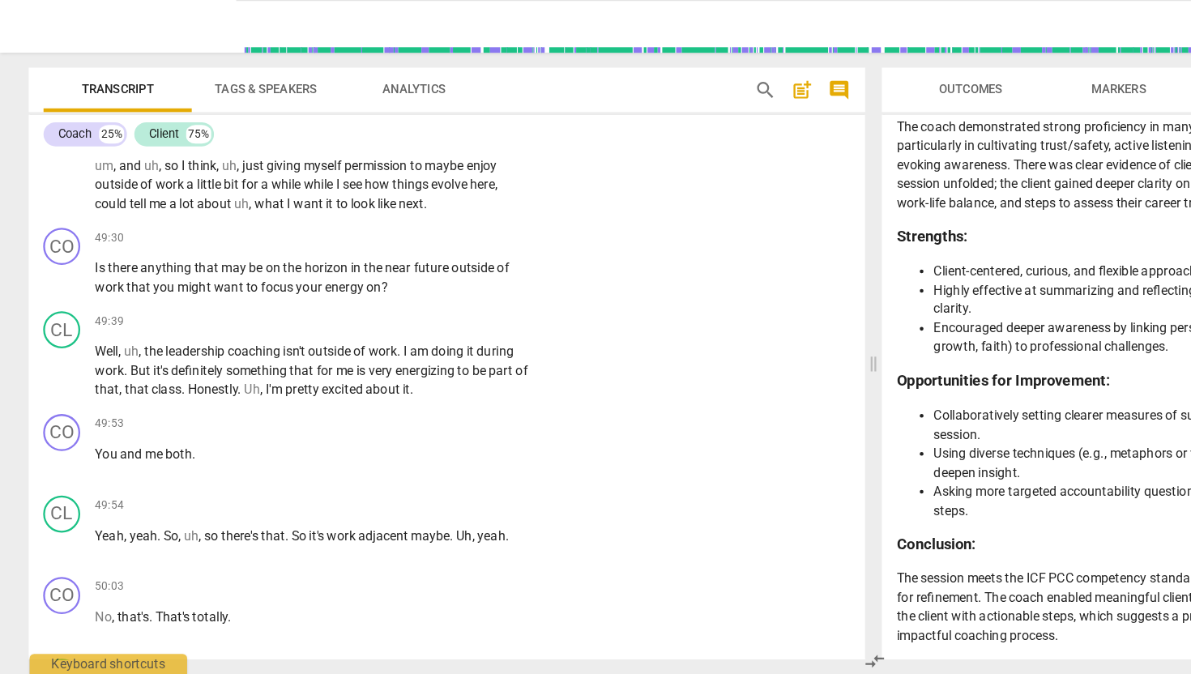
scroll to position [17253, 0]
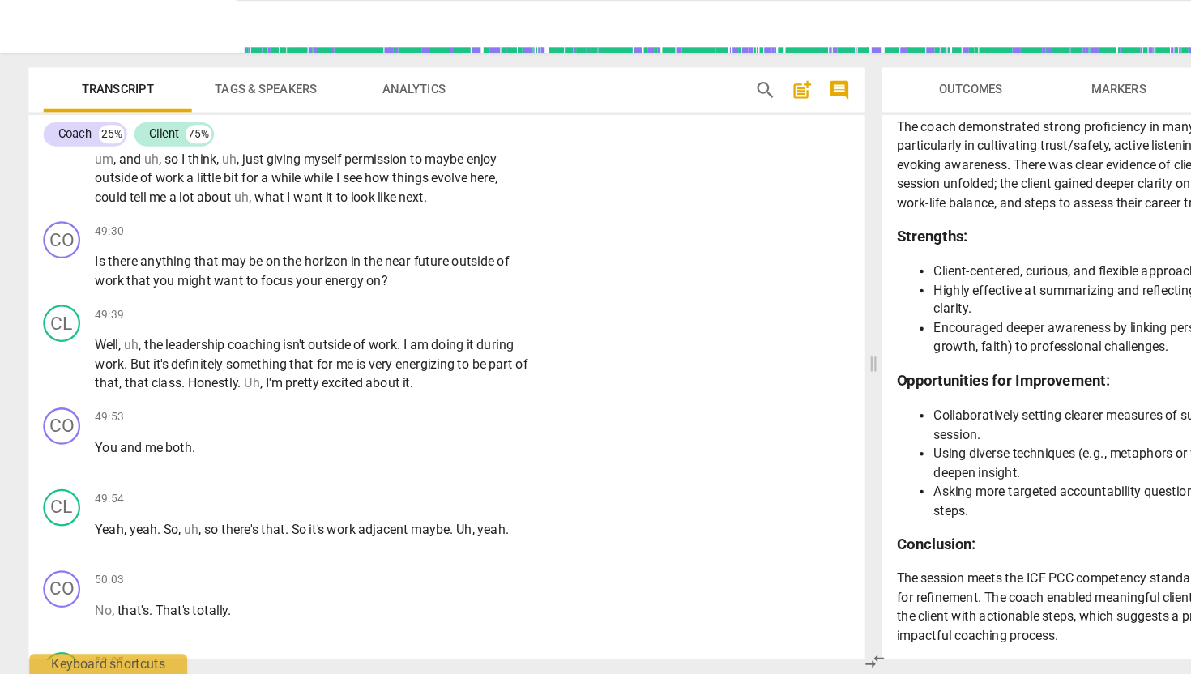
click at [58, 209] on span "pause" at bounding box center [54, 199] width 19 height 19
click at [58, 209] on span "play_arrow" at bounding box center [54, 199] width 19 height 19
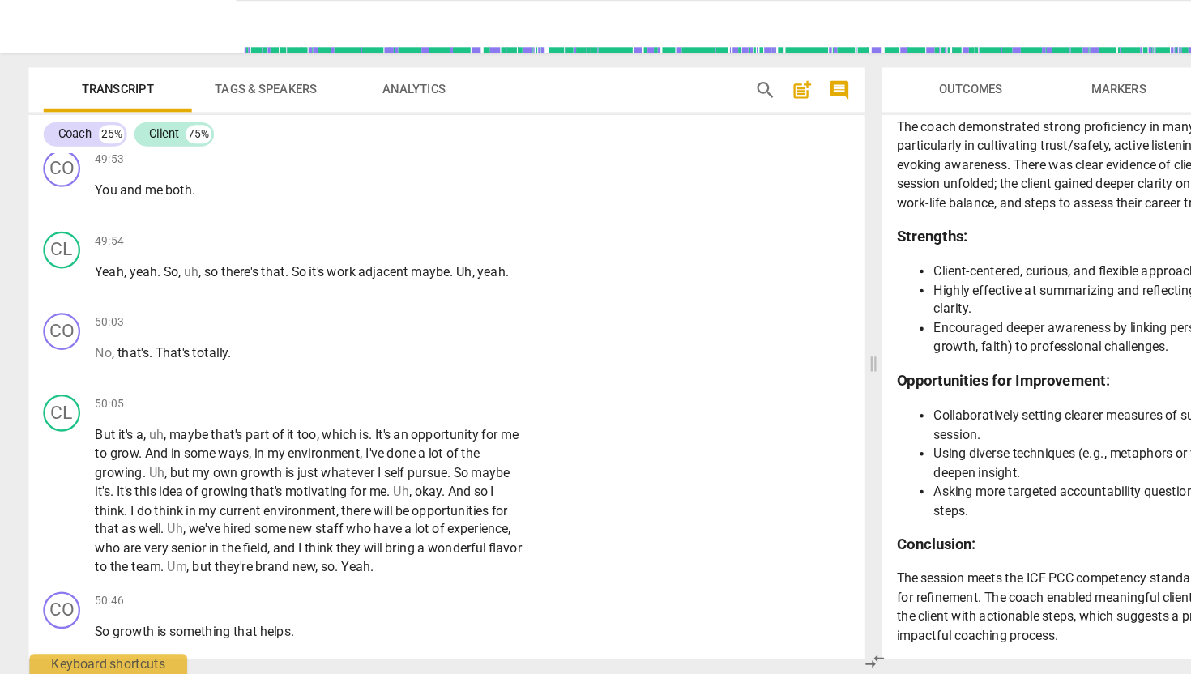
scroll to position [17481, 0]
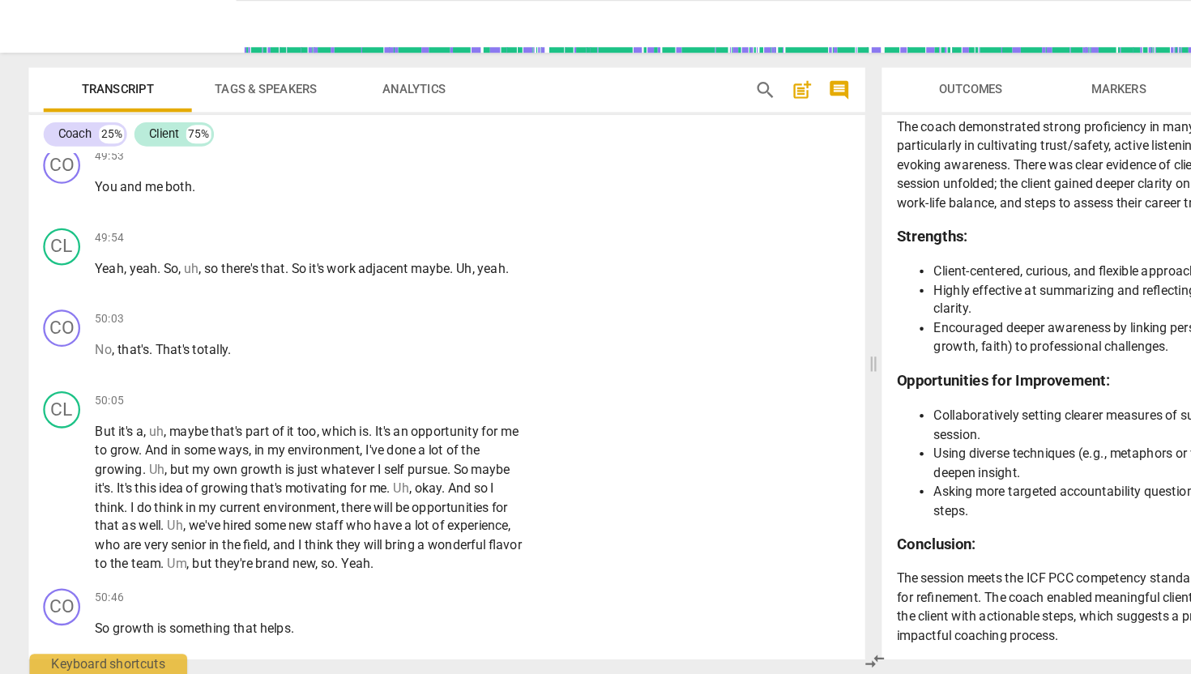
click at [56, 103] on span "pause" at bounding box center [54, 92] width 19 height 19
click at [56, 103] on span "play_arrow" at bounding box center [54, 92] width 19 height 19
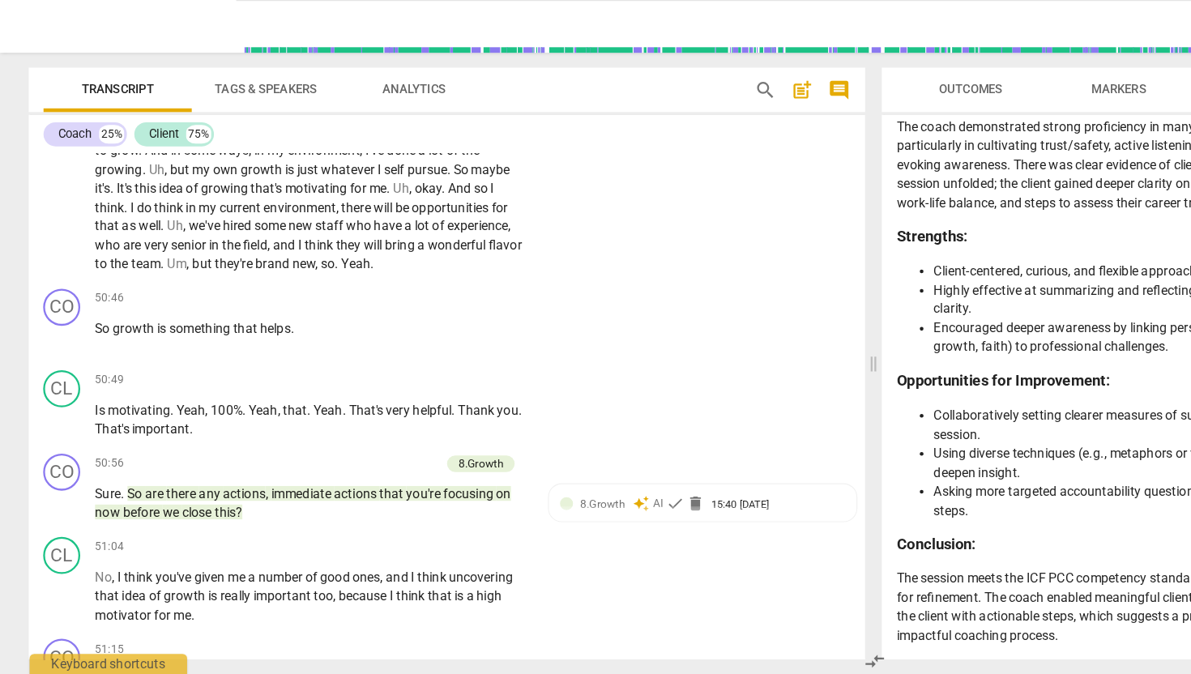
scroll to position [17788, 0]
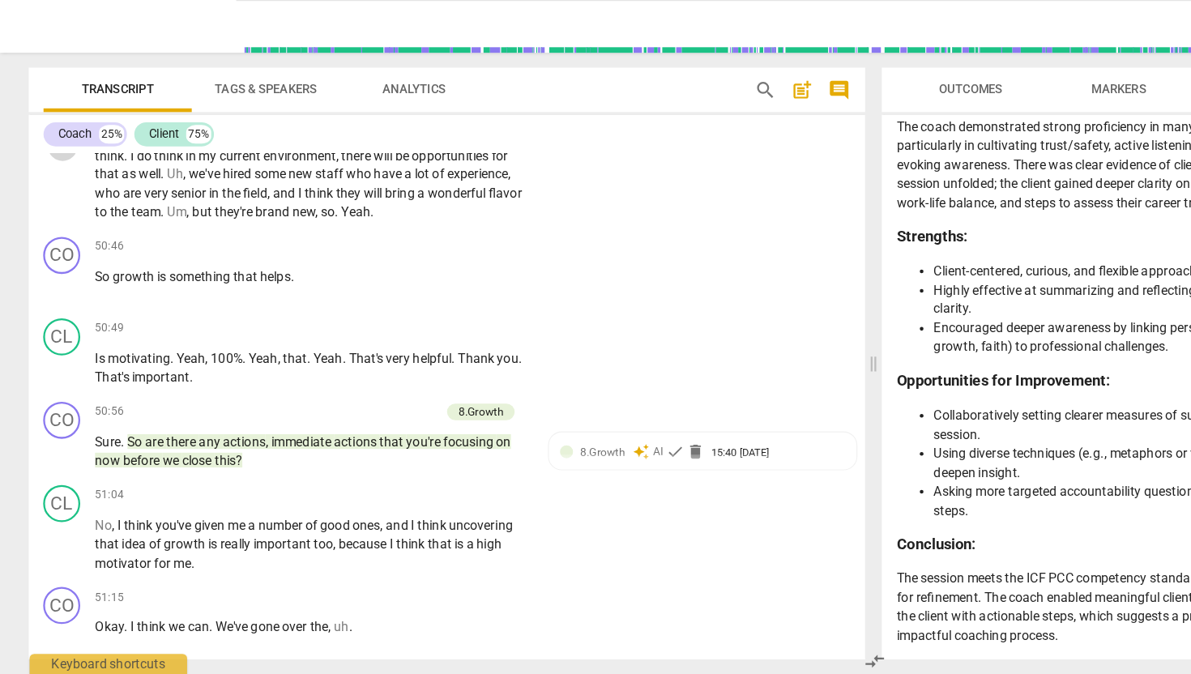
click at [56, 222] on span "pause" at bounding box center [54, 211] width 19 height 19
click at [56, 222] on span "play_arrow" at bounding box center [54, 211] width 19 height 19
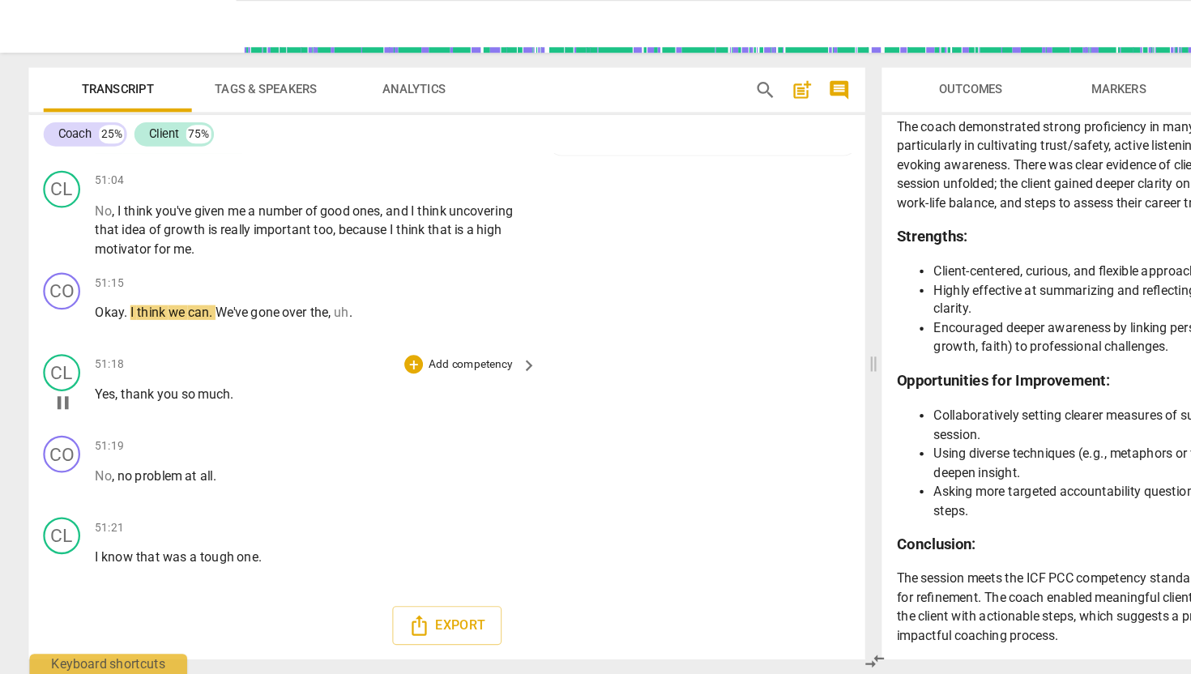
scroll to position [17666, 0]
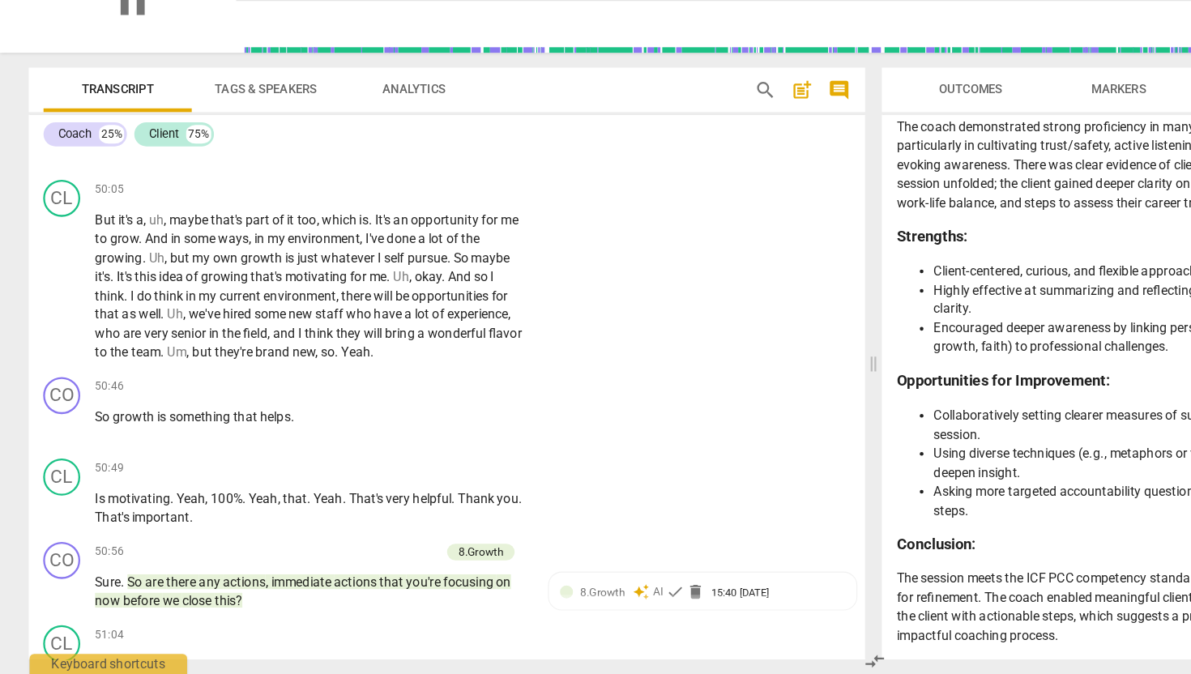
click at [110, 108] on div "pause" at bounding box center [115, 85] width 181 height 91
click at [96, 90] on span "pause" at bounding box center [116, 85] width 42 height 42
type input "3082"
